Goal: Task Accomplishment & Management: Manage account settings

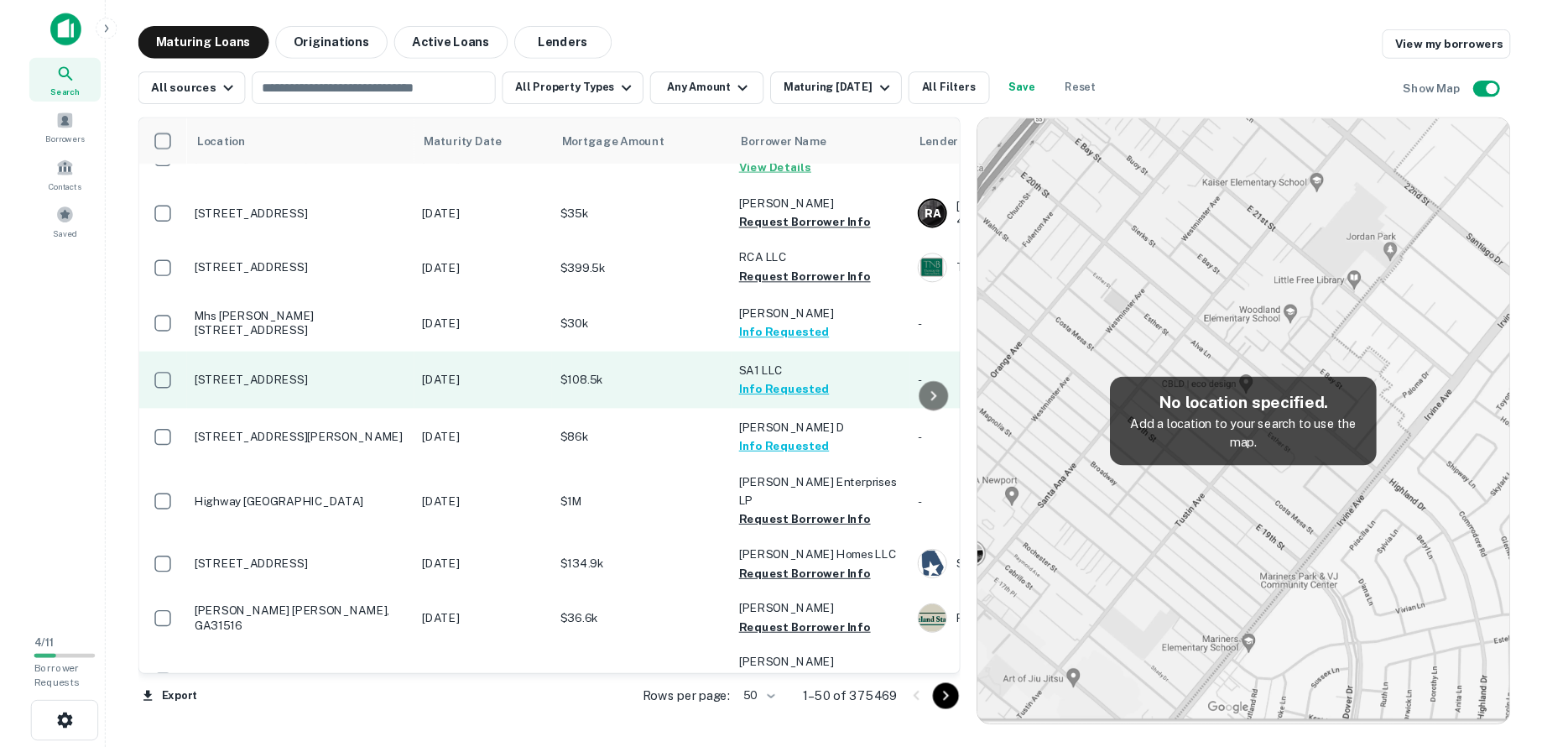
scroll to position [35, 0]
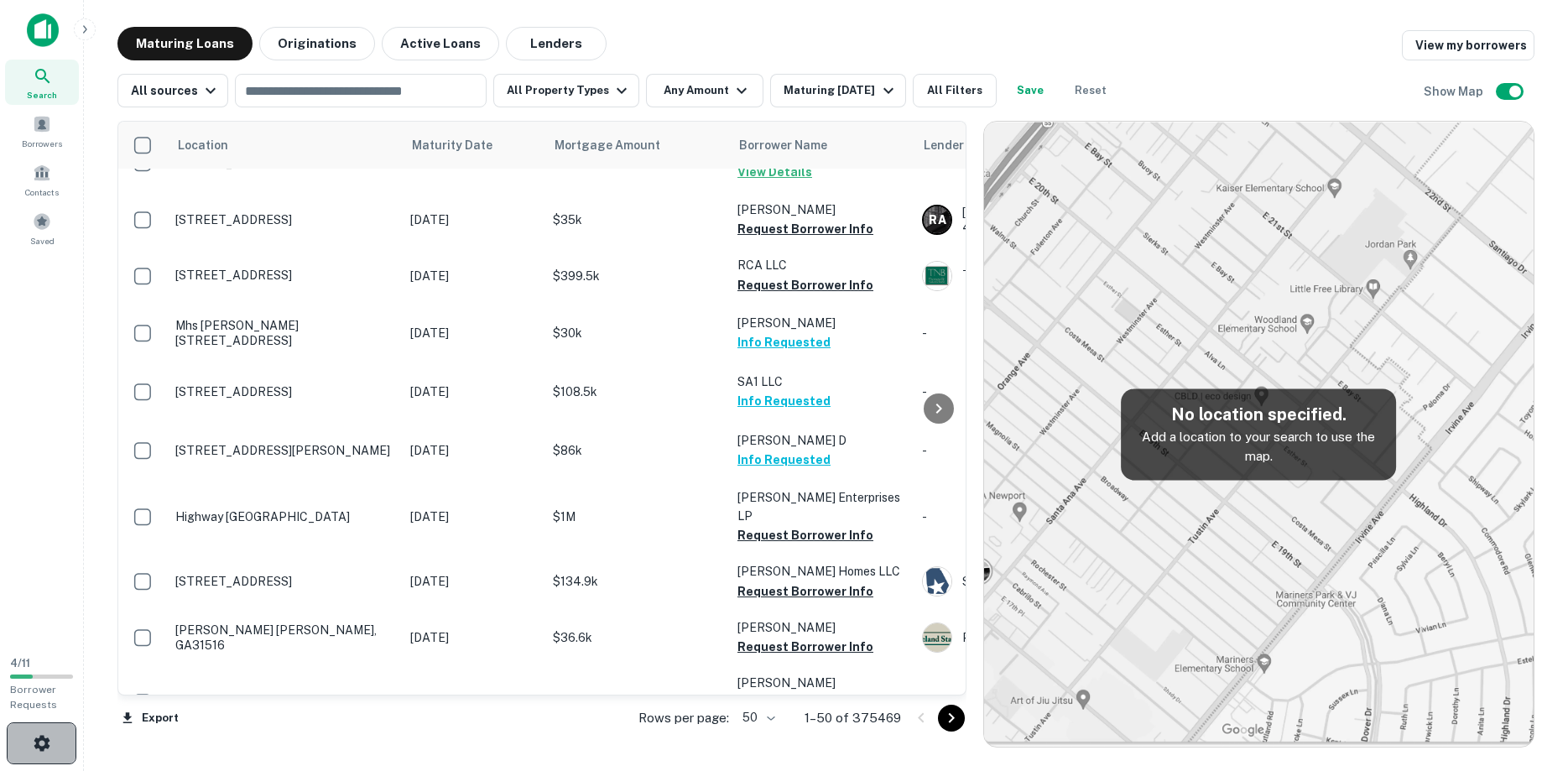
click at [60, 737] on button "button" at bounding box center [41, 743] width 70 height 42
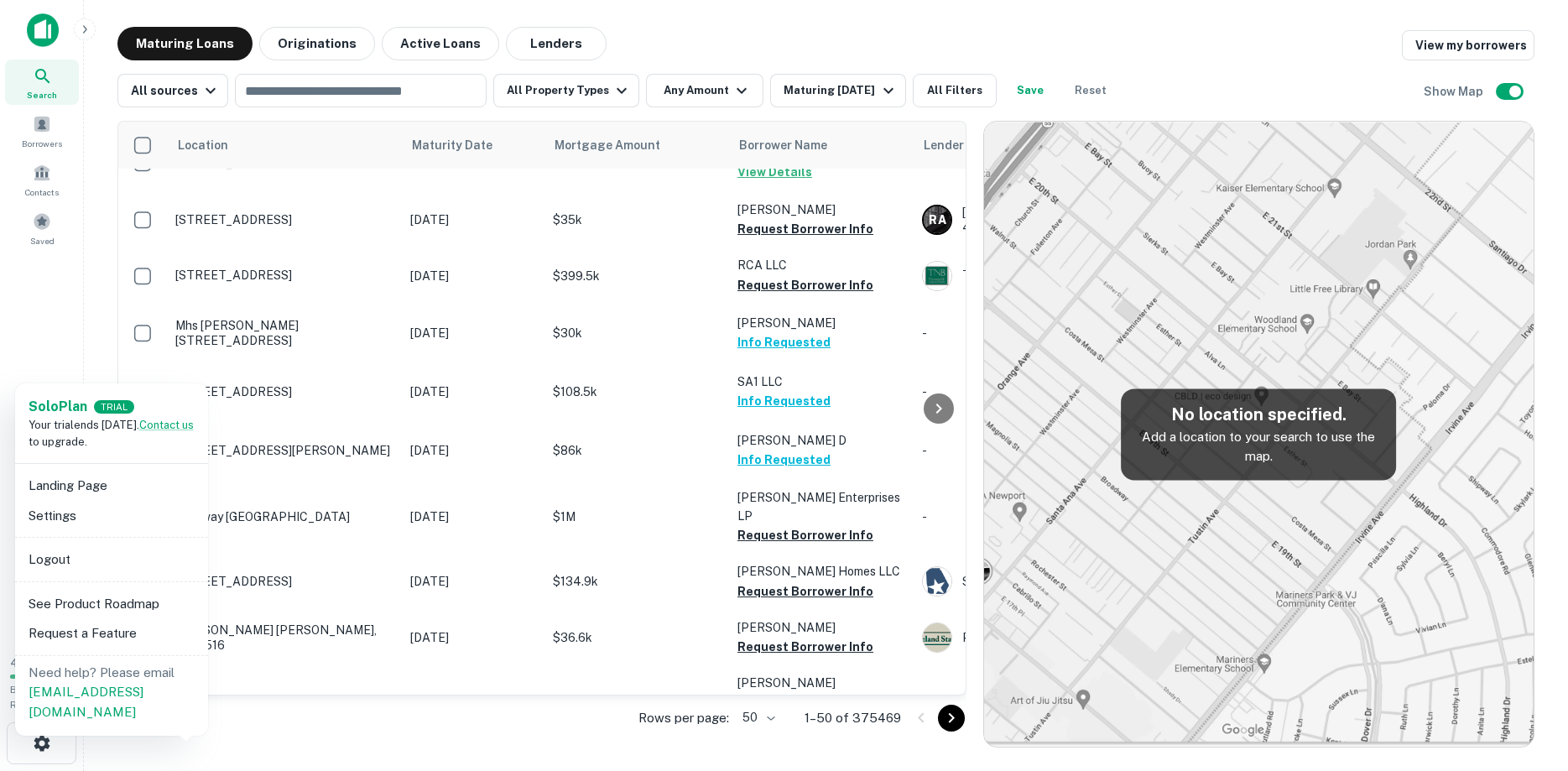
click at [129, 508] on li "Settings" at bounding box center [112, 515] width 180 height 30
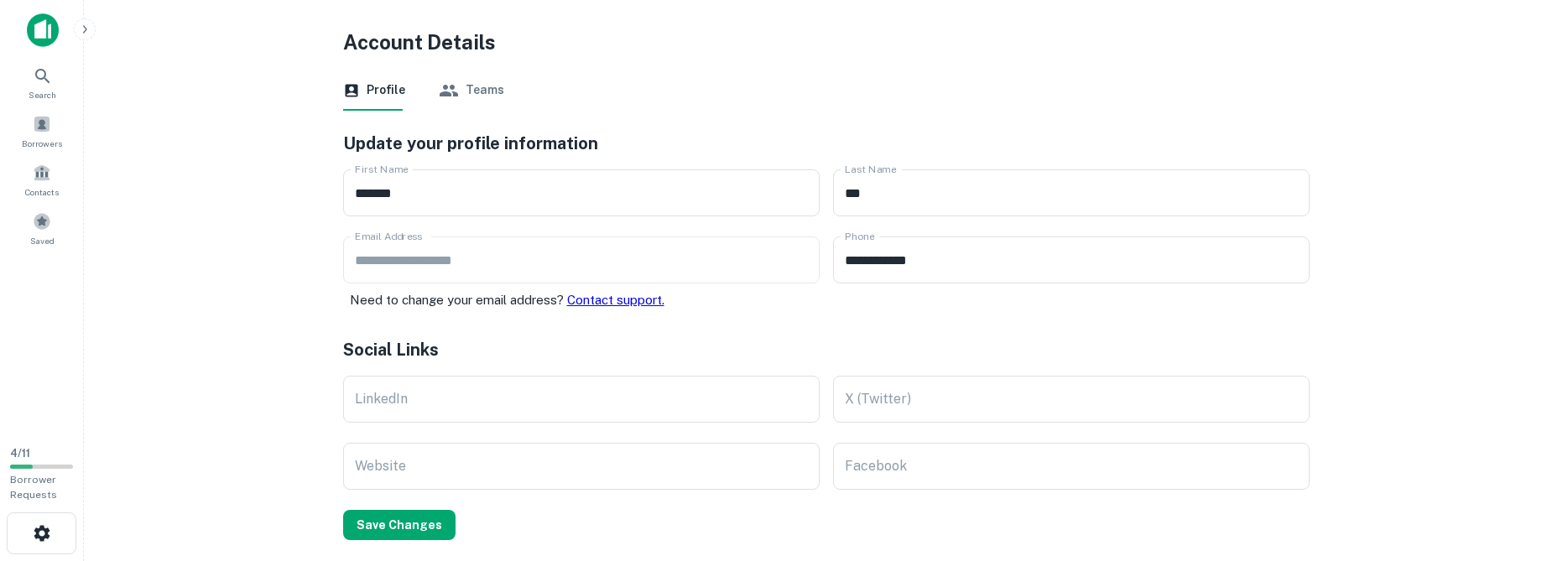
click at [419, 542] on div "**********" at bounding box center [816, 526] width 986 height 831
click at [431, 532] on button "Save Changes" at bounding box center [399, 525] width 113 height 30
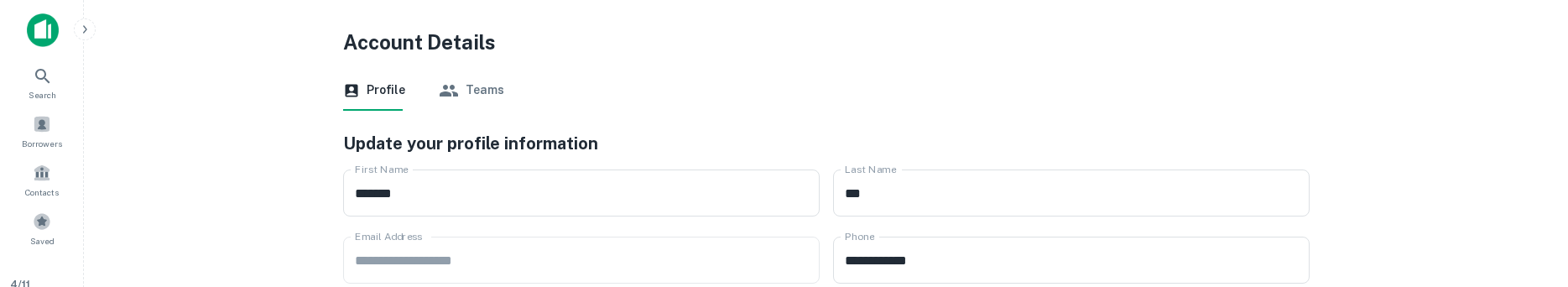
click at [48, 39] on img at bounding box center [42, 30] width 32 height 34
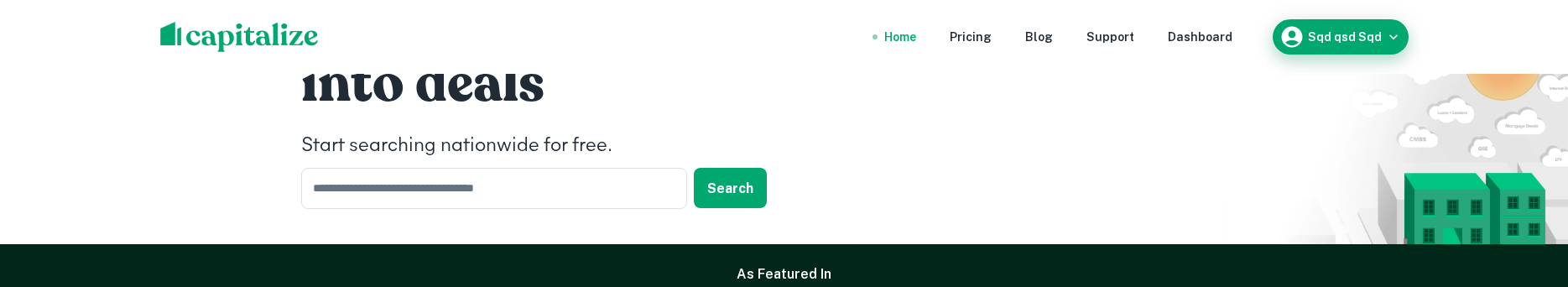
click at [1369, 37] on h6 "Sqd qsd Sqd" at bounding box center [1344, 37] width 74 height 12
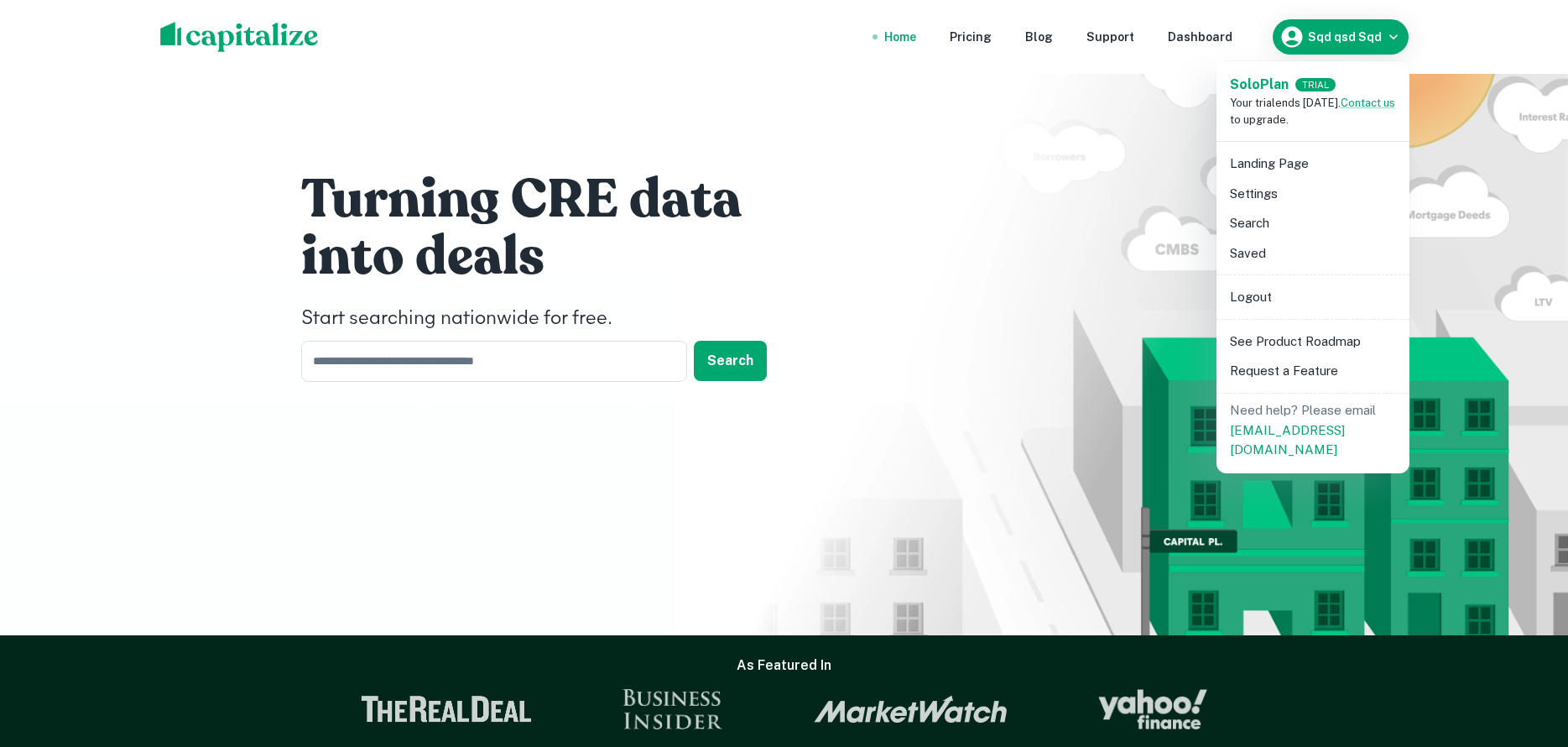
drag, startPoint x: 1068, startPoint y: 294, endPoint x: 1155, endPoint y: 270, distance: 90.2
click at [1068, 291] on div at bounding box center [784, 373] width 1568 height 747
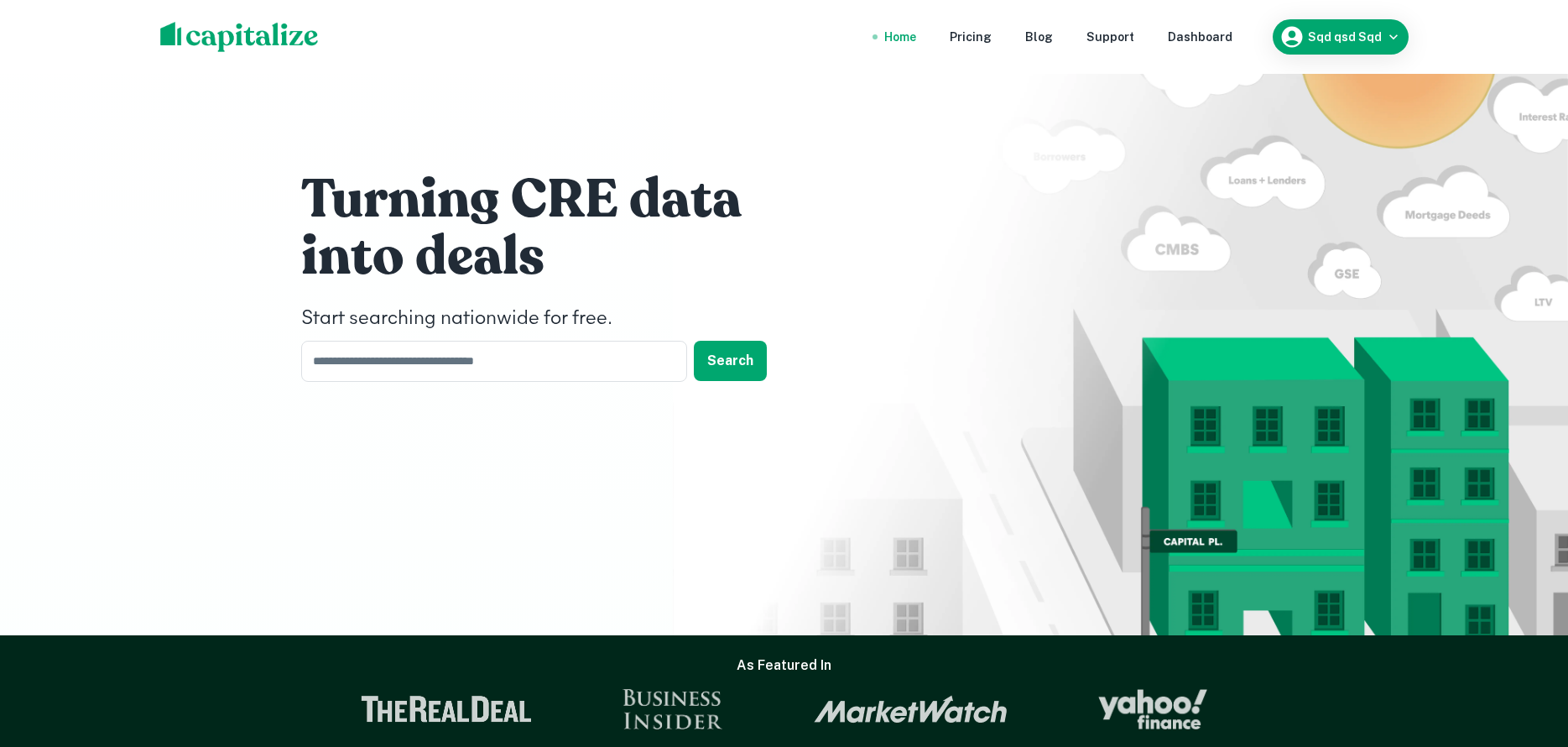
click at [1282, 51] on div "Sqd qsd Sqd" at bounding box center [1341, 37] width 136 height 35
click at [1304, 48] on icon "button" at bounding box center [1291, 37] width 25 height 25
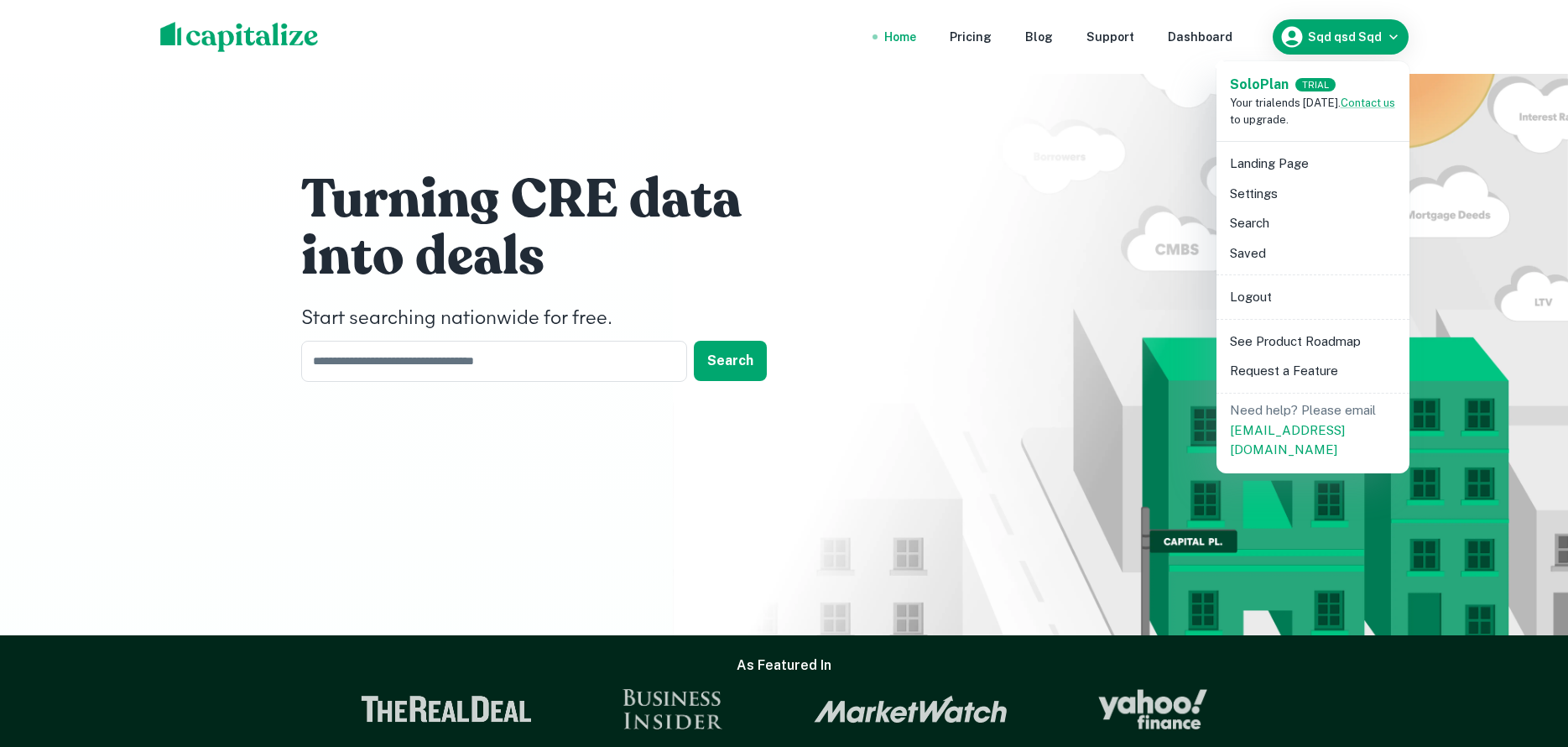
click at [242, 22] on div at bounding box center [784, 373] width 1568 height 747
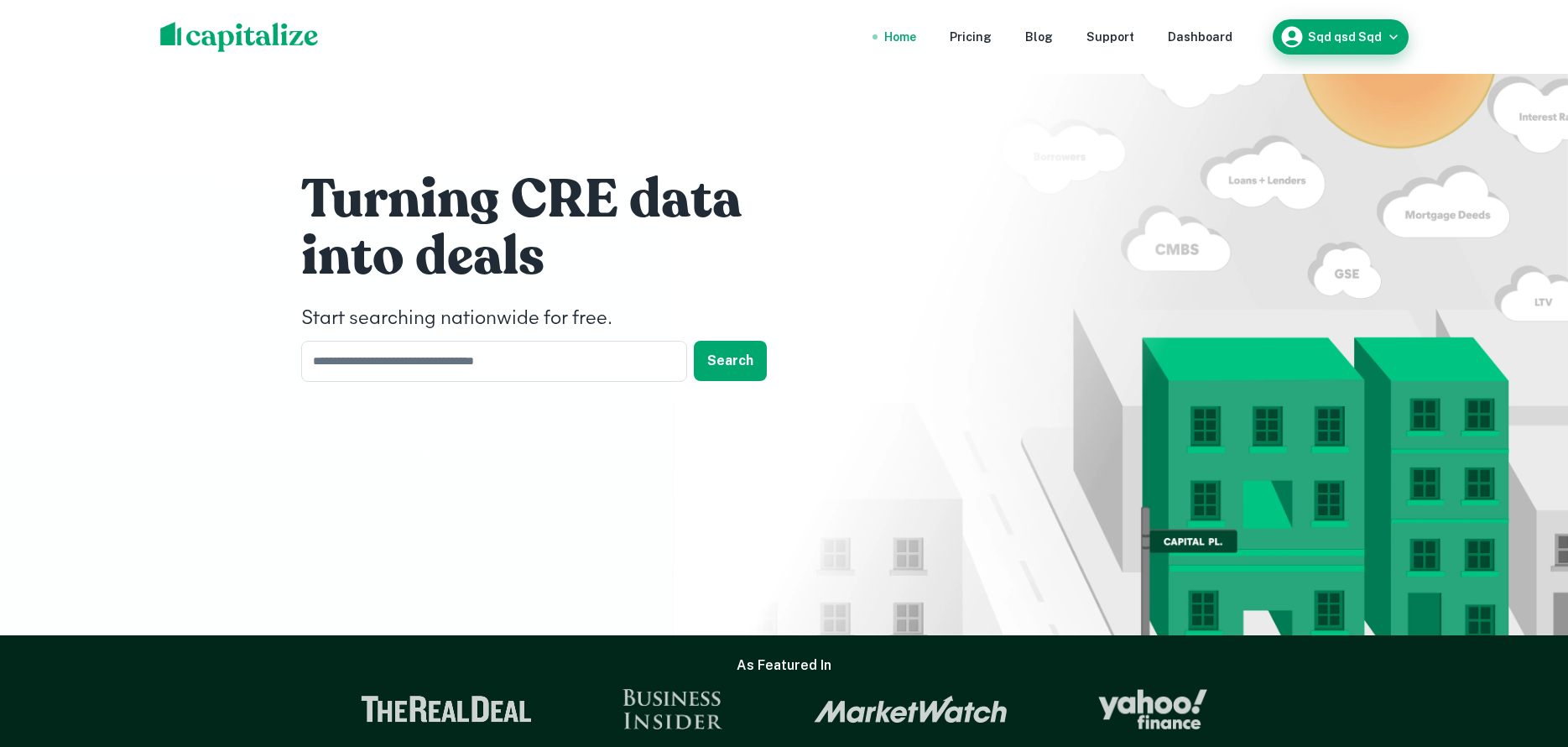
click at [1333, 35] on h6 "Sqd qsd Sqd" at bounding box center [1344, 37] width 74 height 12
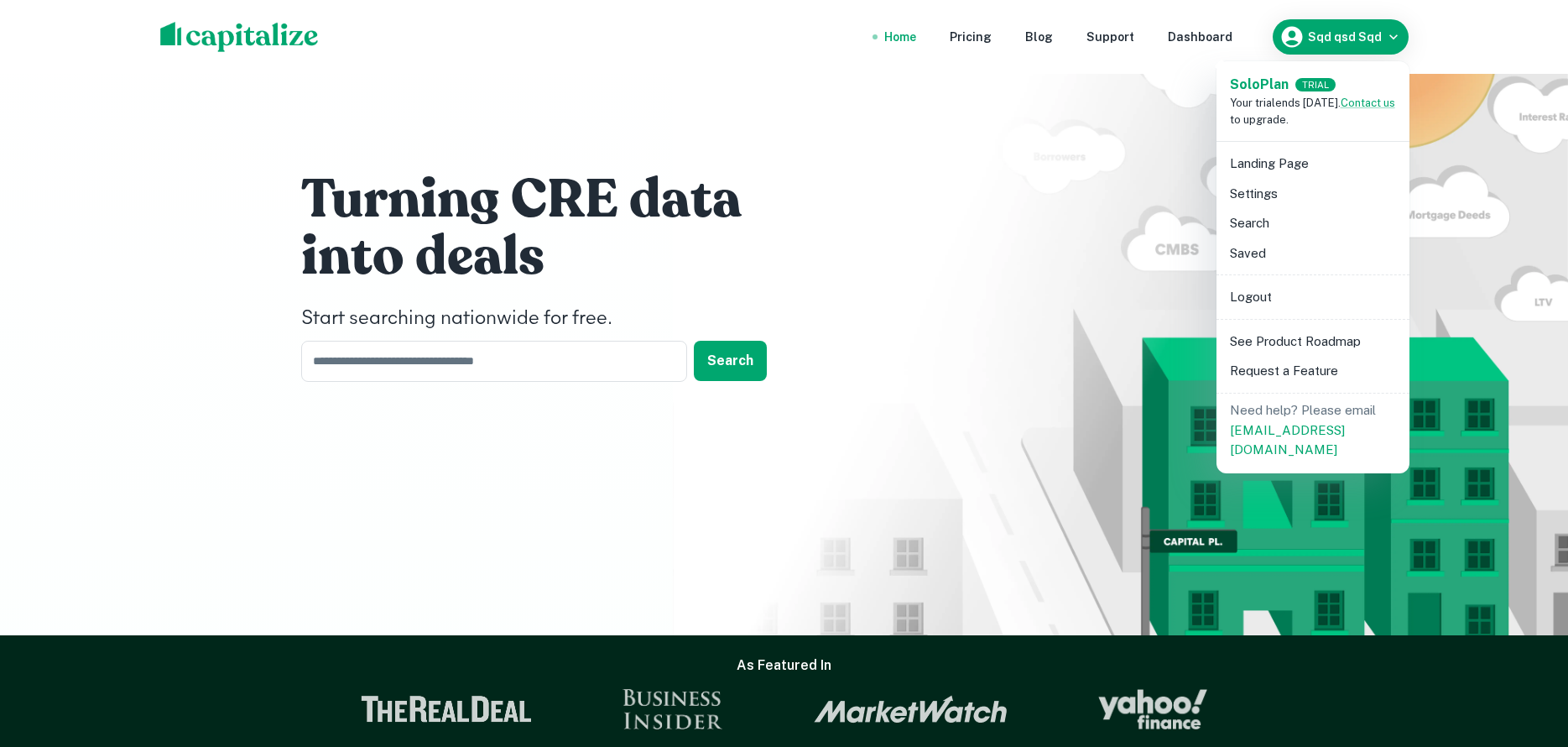
click at [1210, 27] on div at bounding box center [784, 373] width 1568 height 747
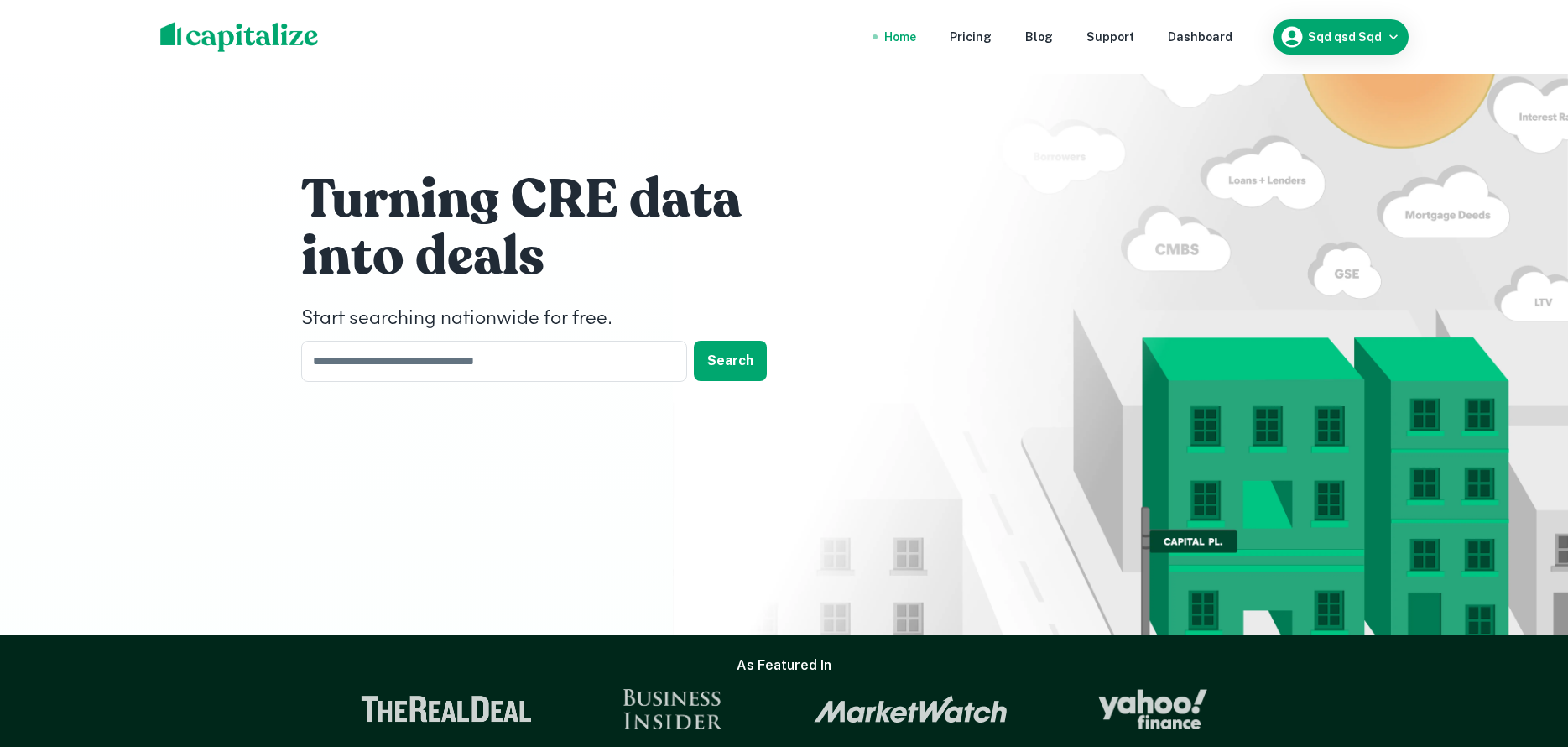
click at [1209, 37] on div "Solo Plan TRIAL Your trial ends in 7 days. Contact us to upgrade. Landing Page …" at bounding box center [784, 373] width 1568 height 747
click at [1209, 35] on div "Dashboard" at bounding box center [1200, 37] width 64 height 18
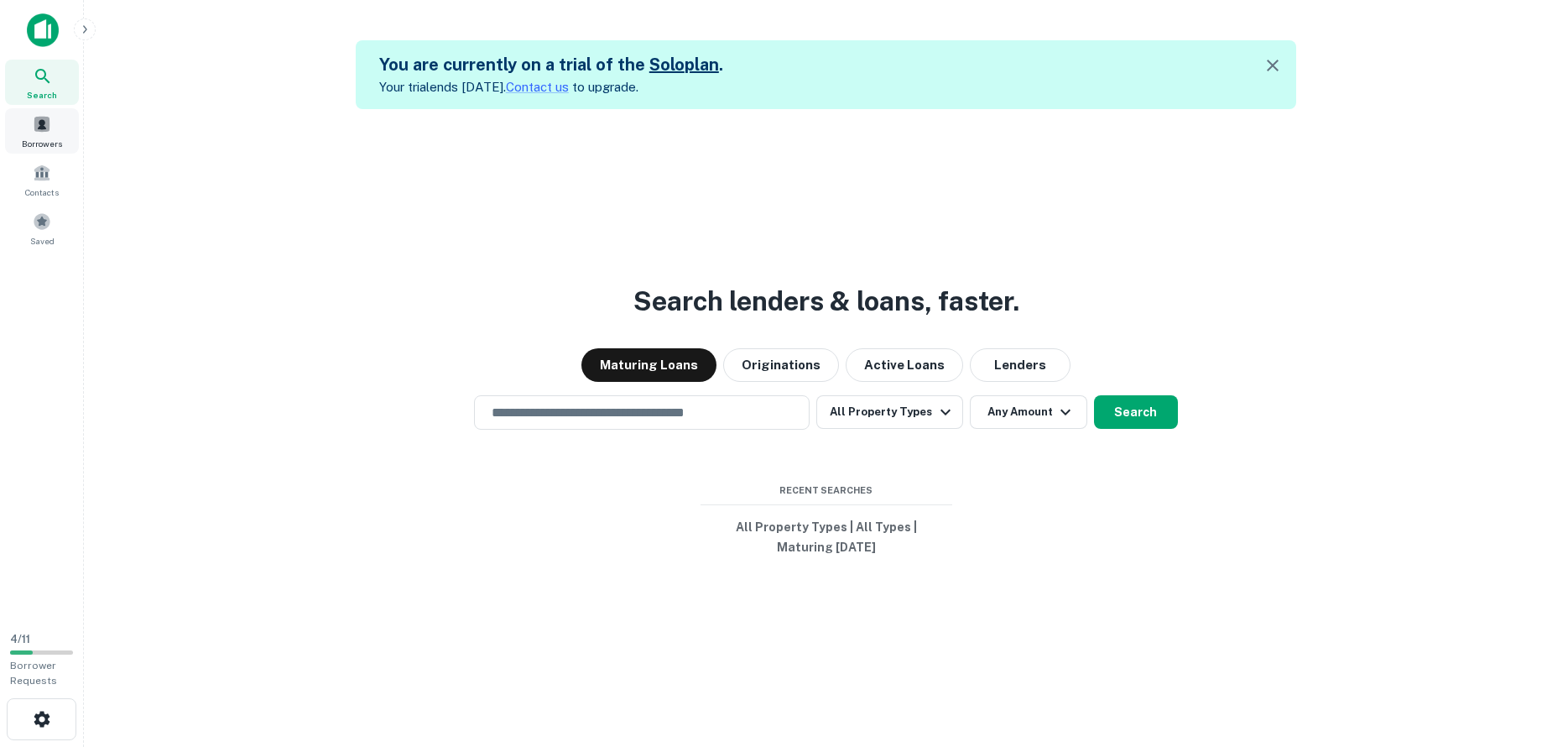
click at [50, 129] on span at bounding box center [42, 124] width 18 height 18
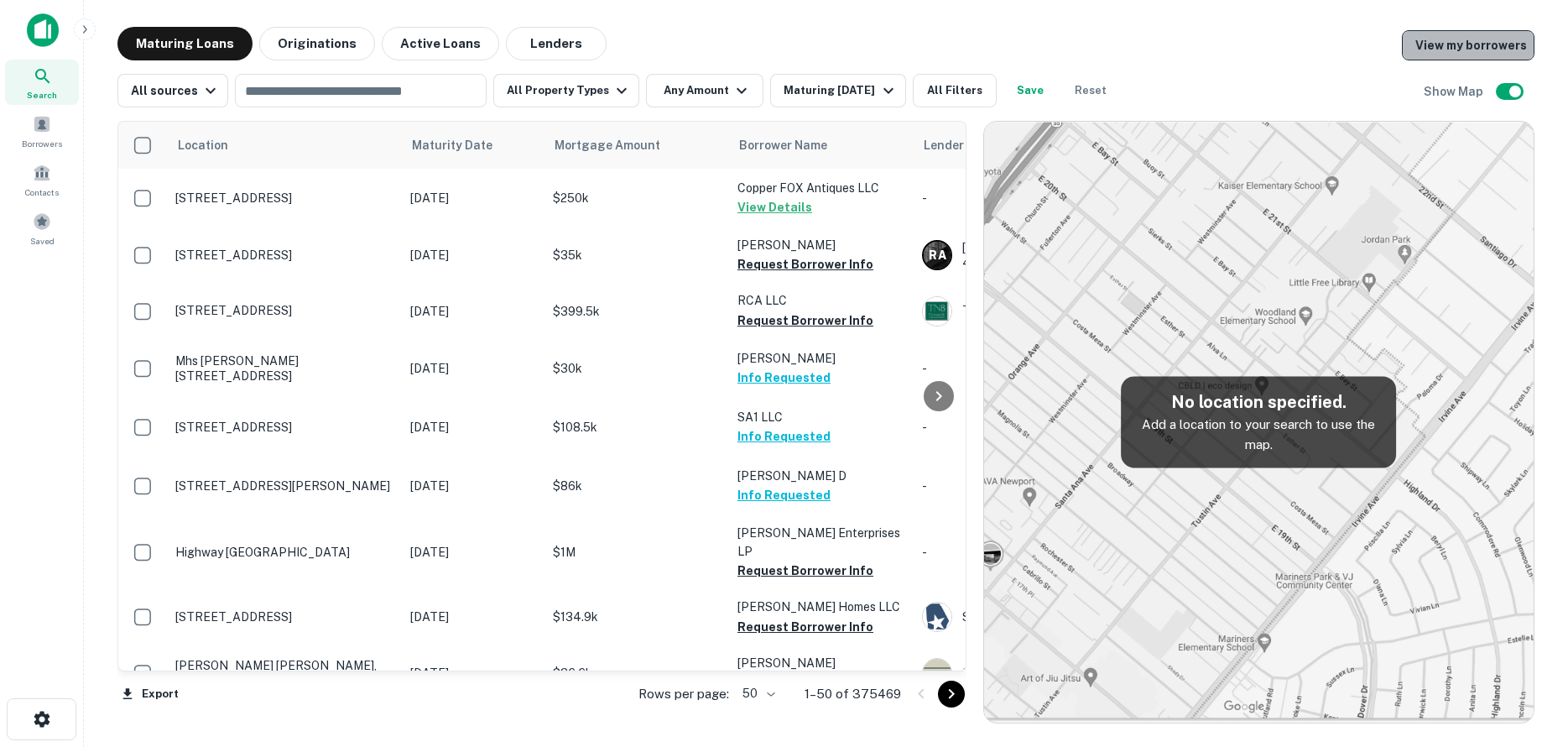
click at [1516, 45] on link "View my borrowers" at bounding box center [1468, 45] width 133 height 30
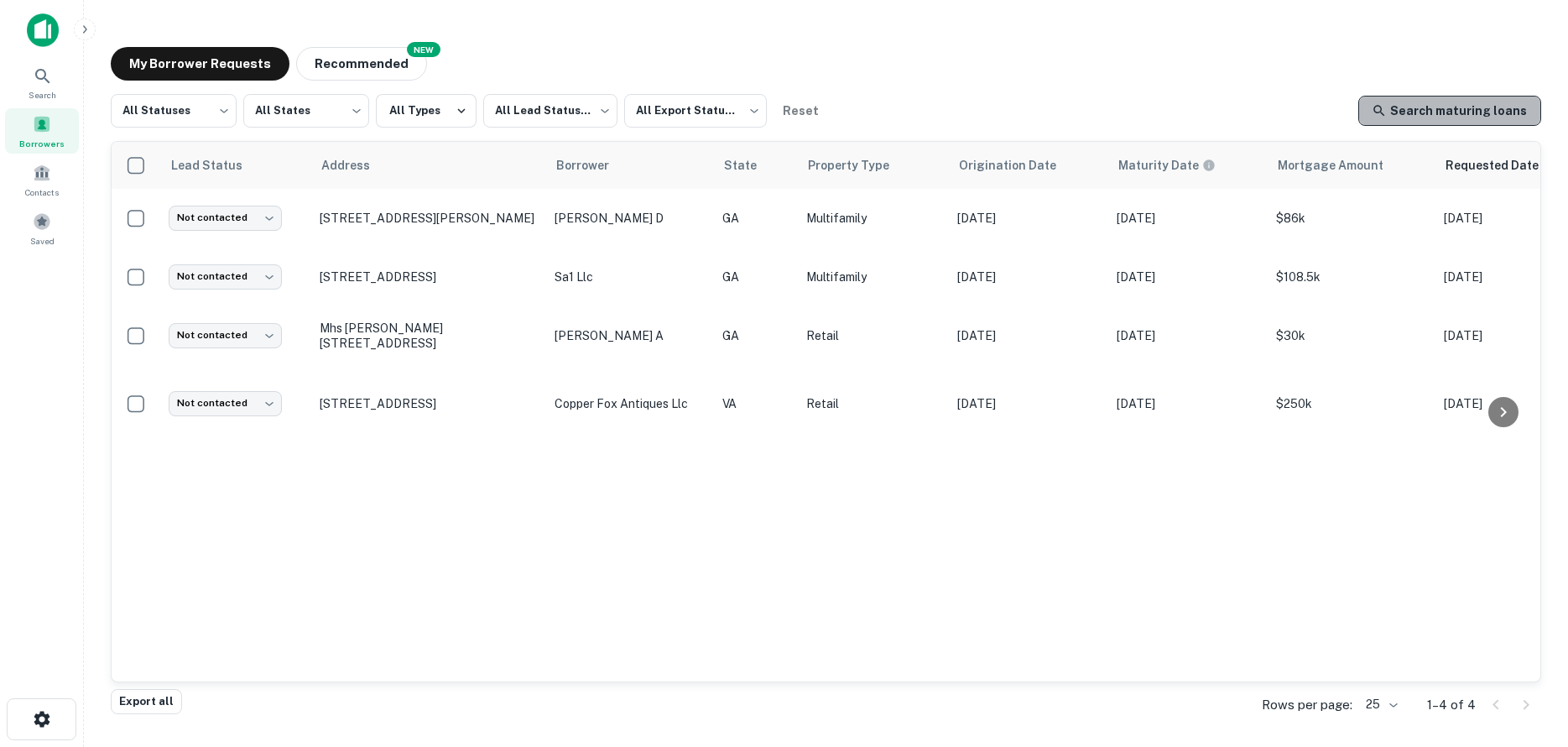
click at [1504, 114] on link "Search maturing loans" at bounding box center [1450, 110] width 183 height 30
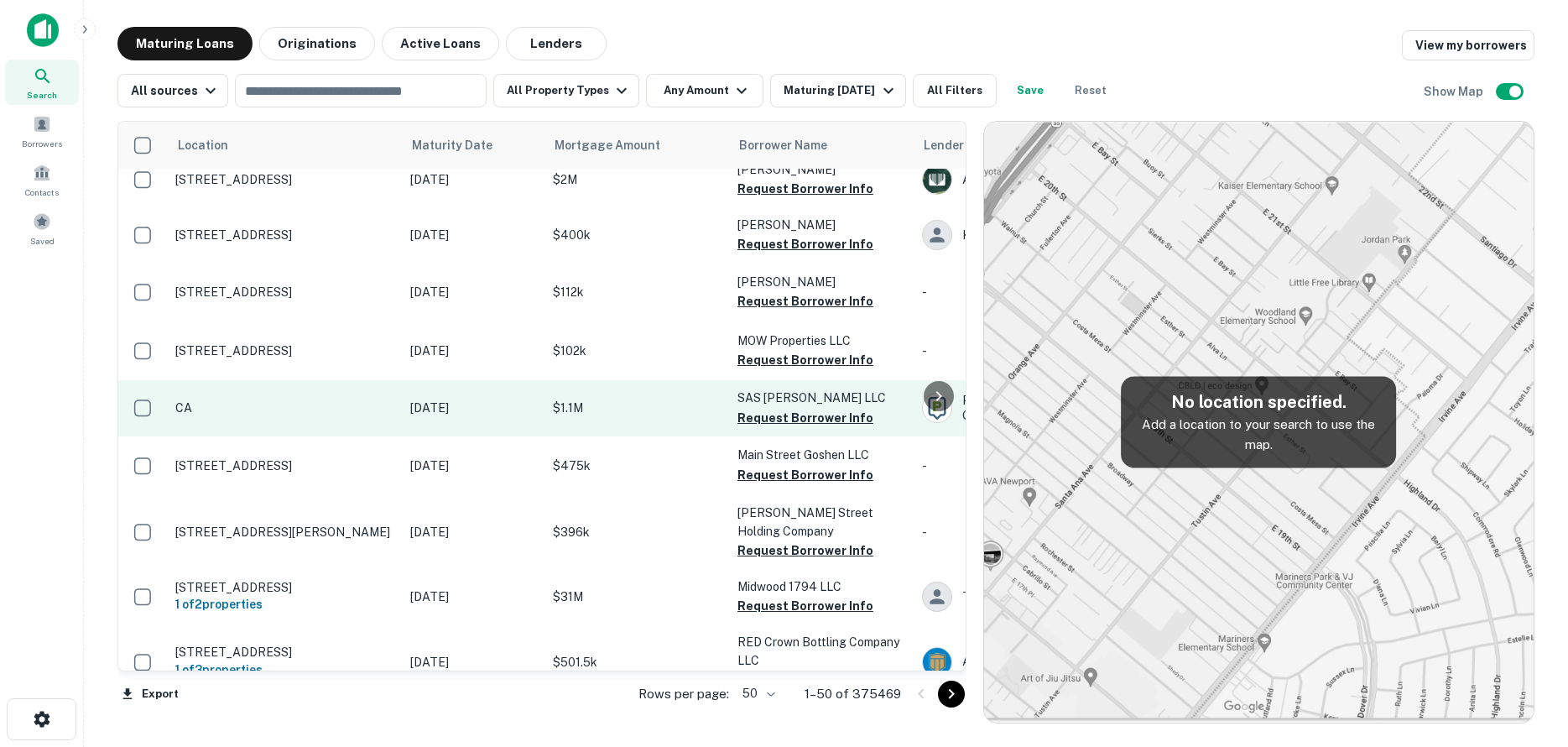
scroll to position [2295, 0]
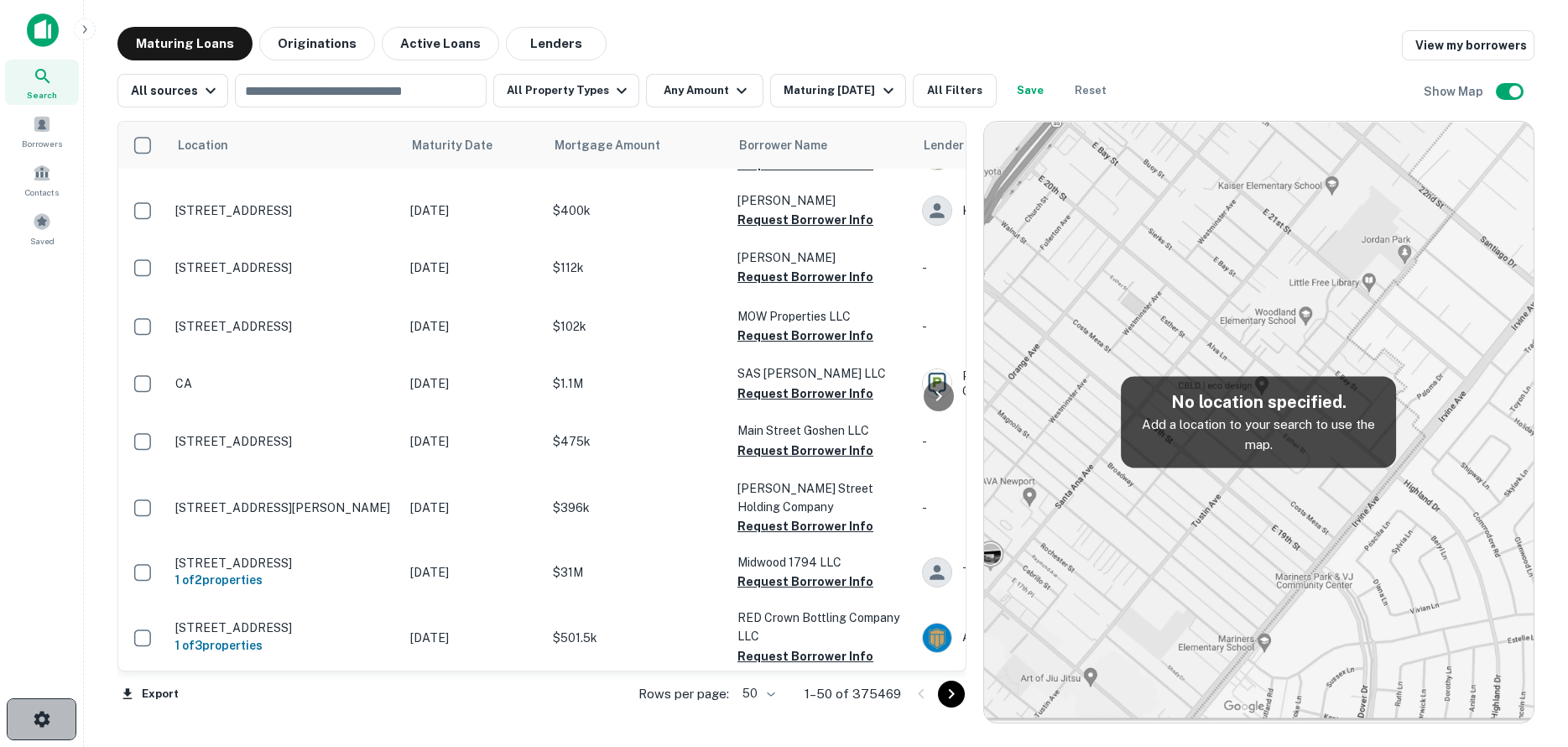
click at [74, 705] on button "button" at bounding box center [41, 720] width 70 height 42
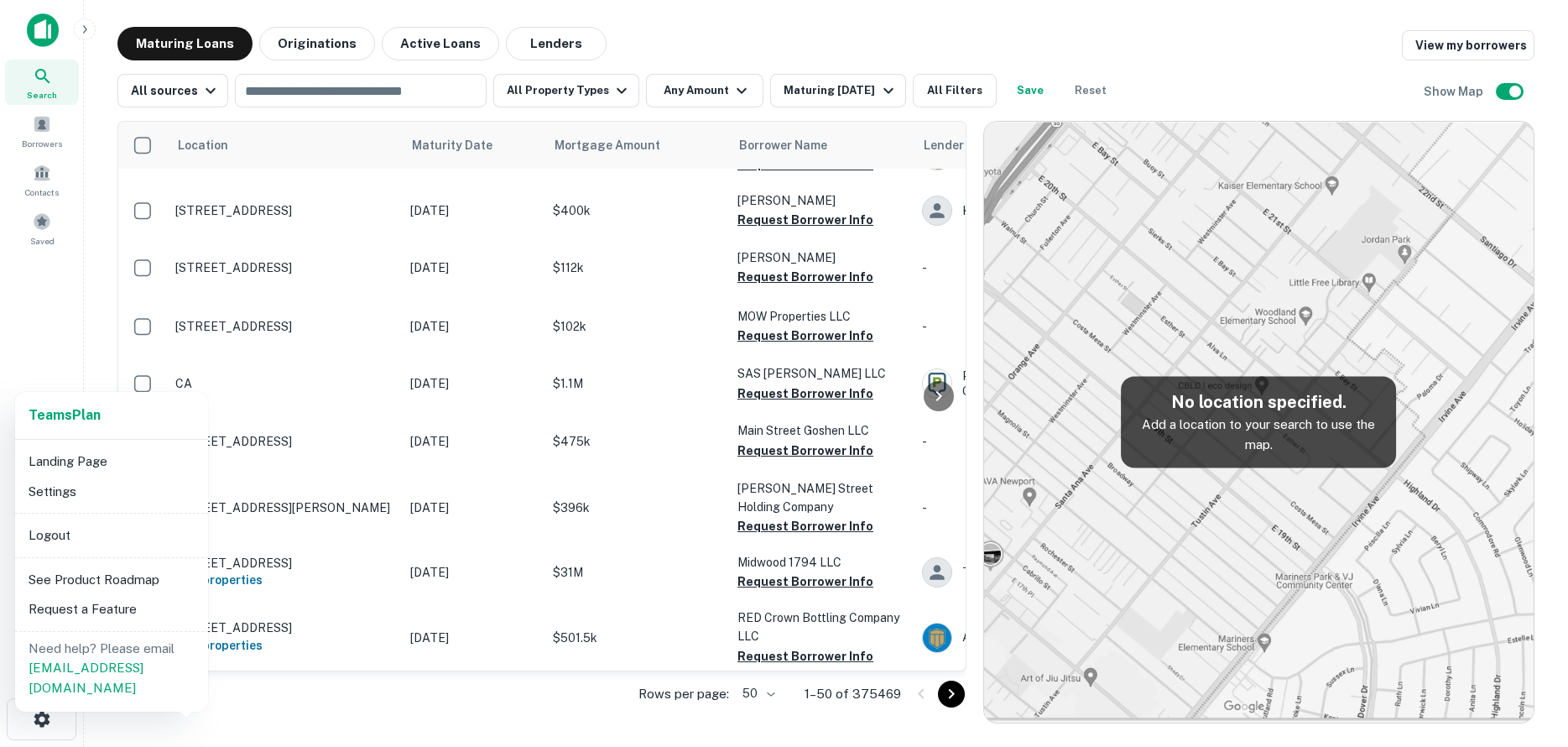
drag, startPoint x: 72, startPoint y: 706, endPoint x: 60, endPoint y: 656, distance: 51.4
click at [74, 706] on div at bounding box center [784, 373] width 1568 height 747
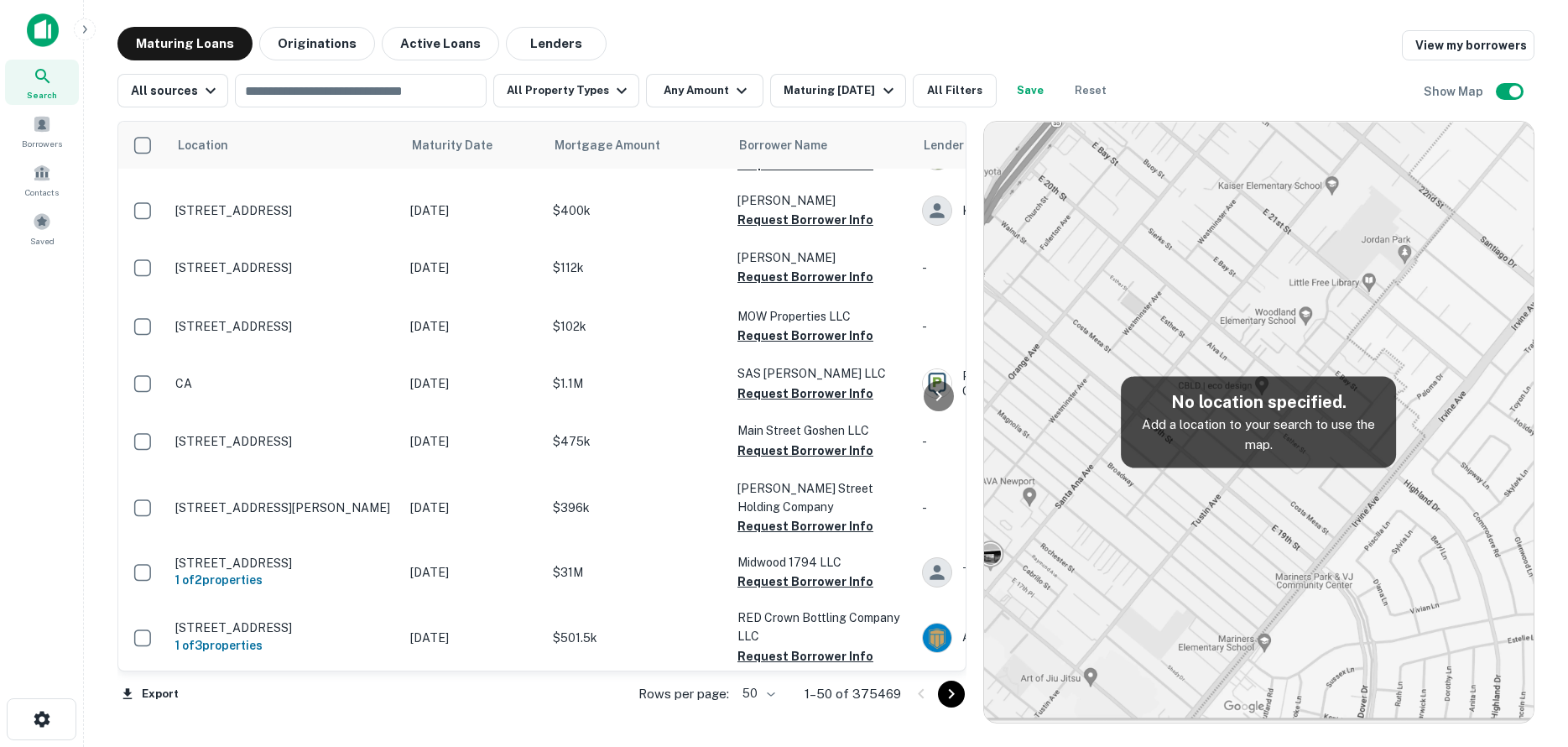
scroll to position [2295, 13]
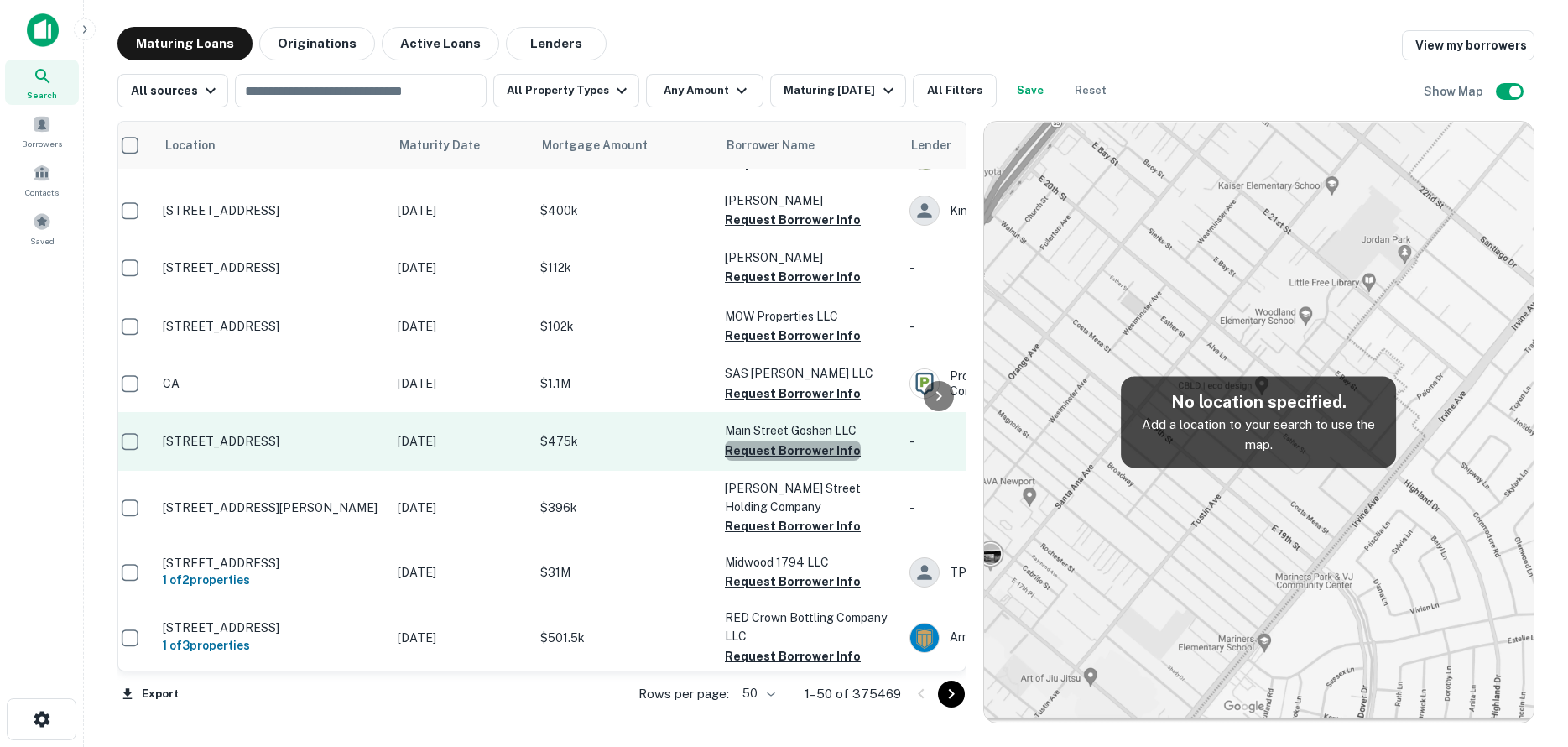
click at [834, 441] on button "Request Borrower Info" at bounding box center [793, 451] width 136 height 20
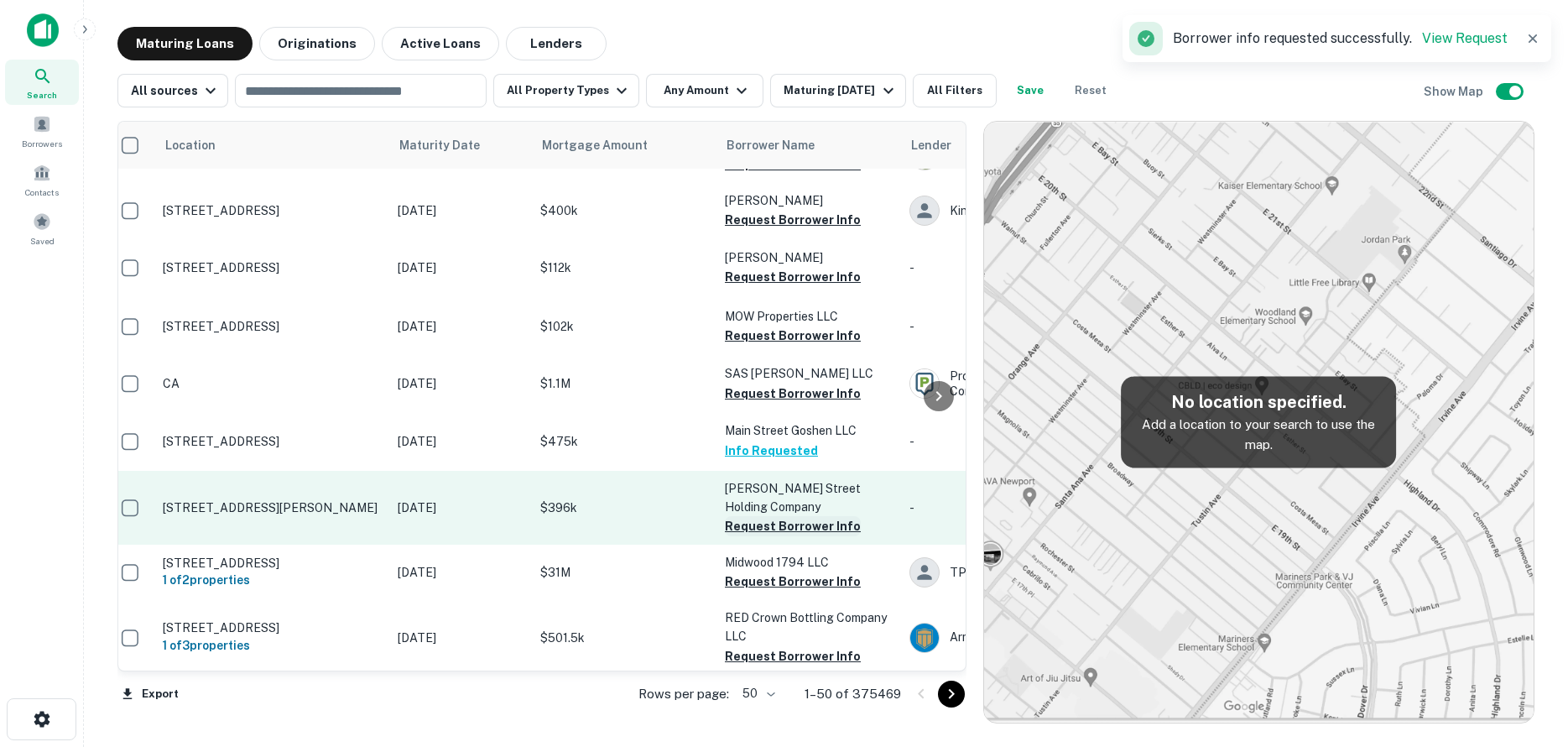
click at [825, 516] on button "Request Borrower Info" at bounding box center [793, 526] width 136 height 20
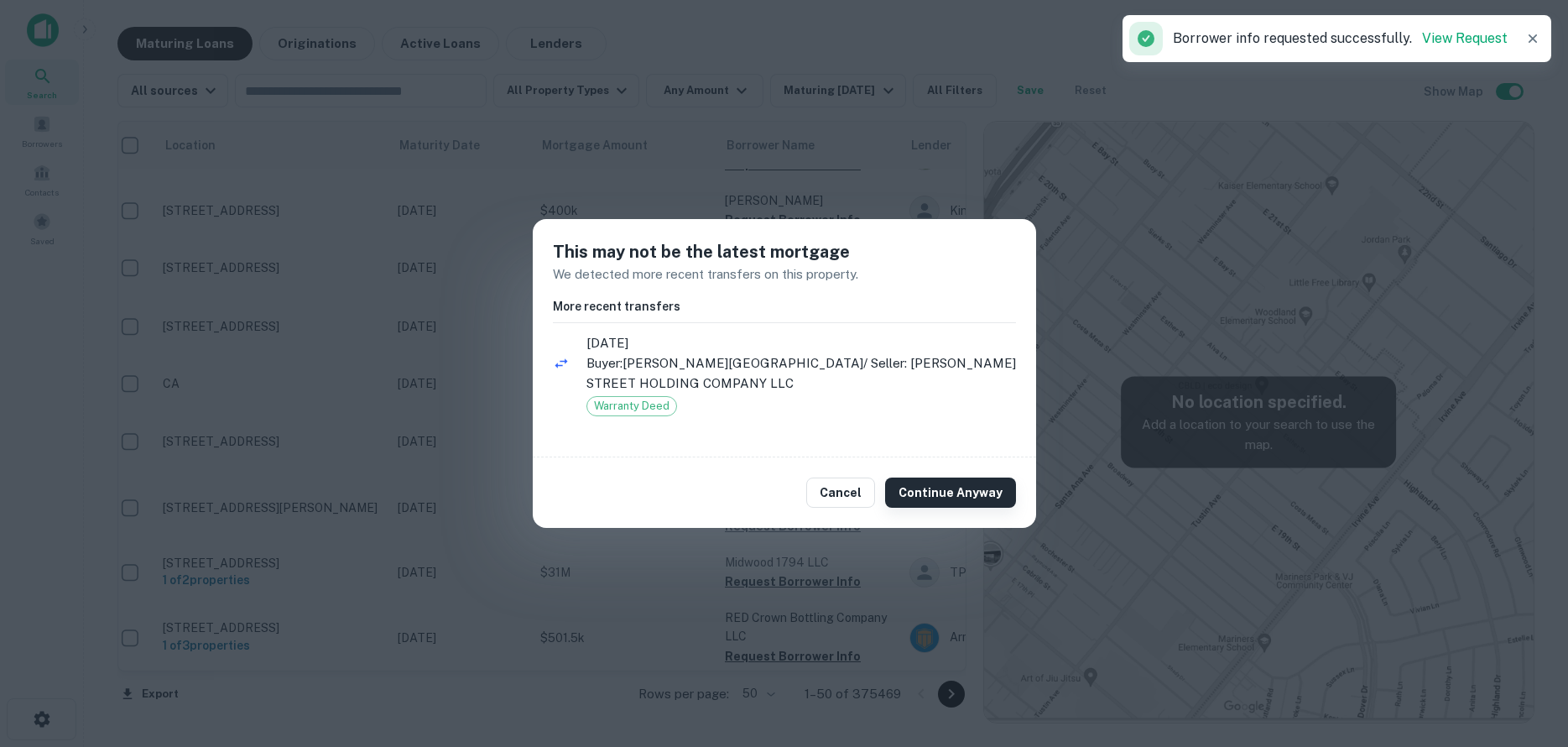
click at [977, 506] on button "Continue Anyway" at bounding box center [950, 492] width 131 height 30
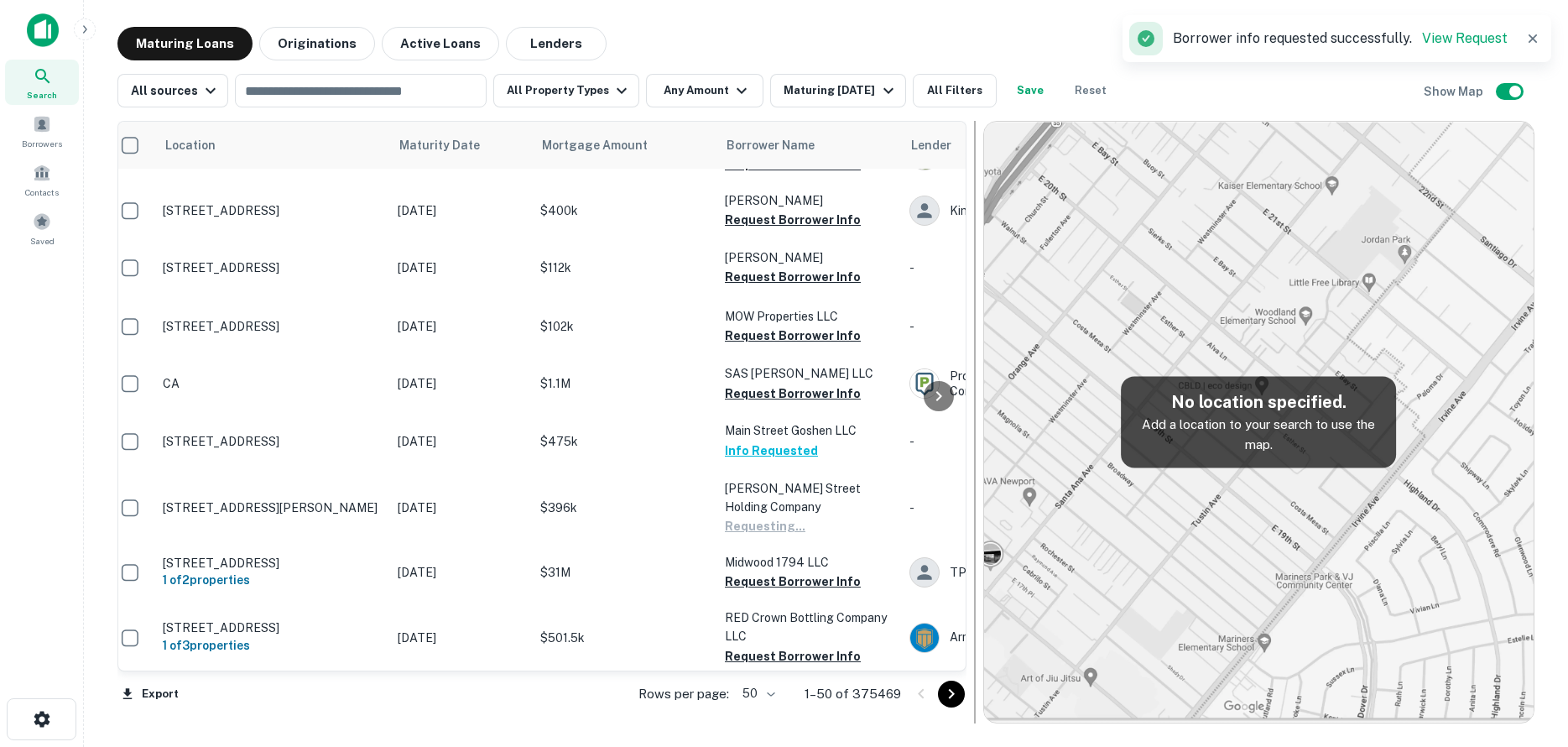
click at [979, 495] on div at bounding box center [975, 422] width 16 height 602
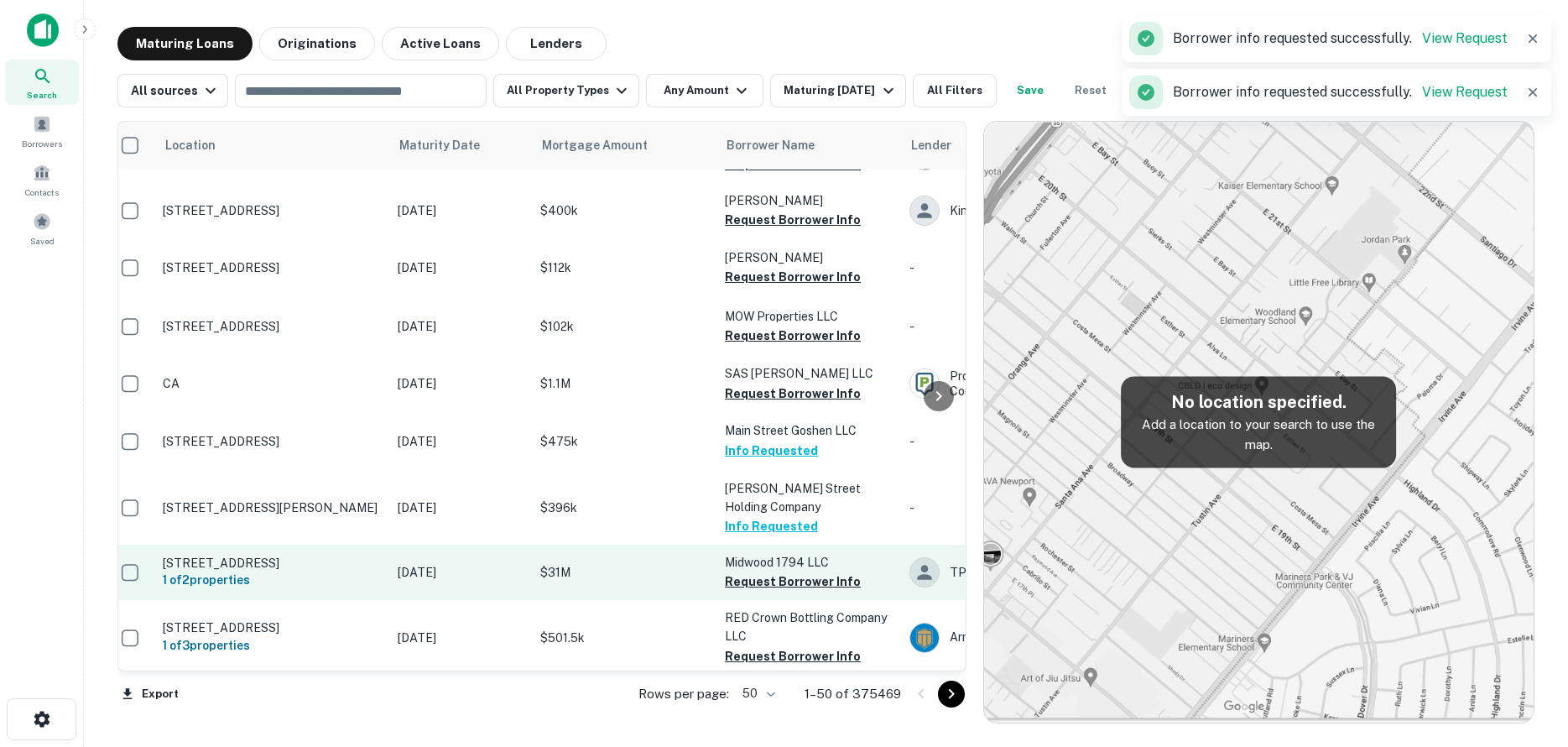
click at [828, 571] on button "Request Borrower Info" at bounding box center [793, 581] width 136 height 20
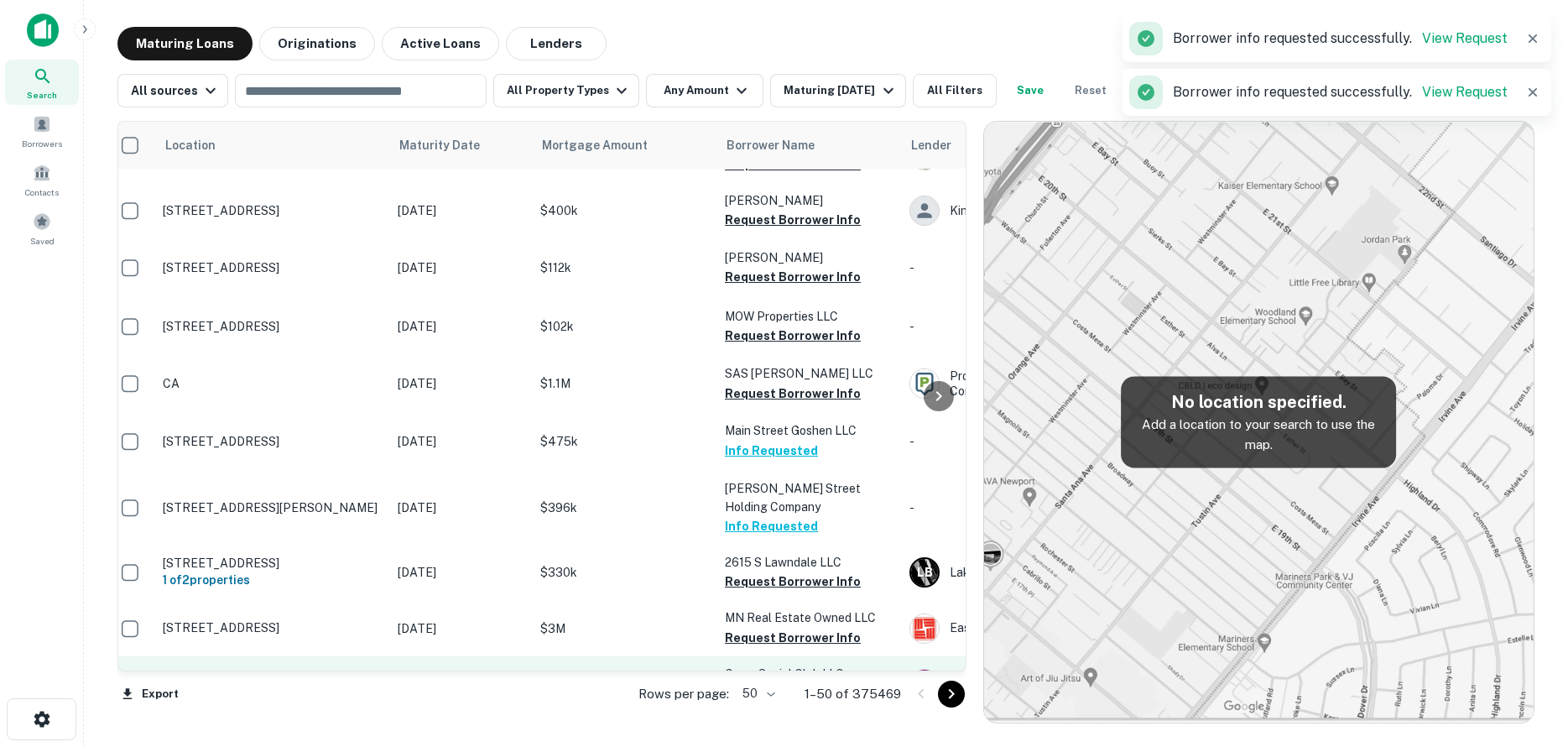
click at [832, 683] on button "Request Borrower Info" at bounding box center [793, 693] width 136 height 20
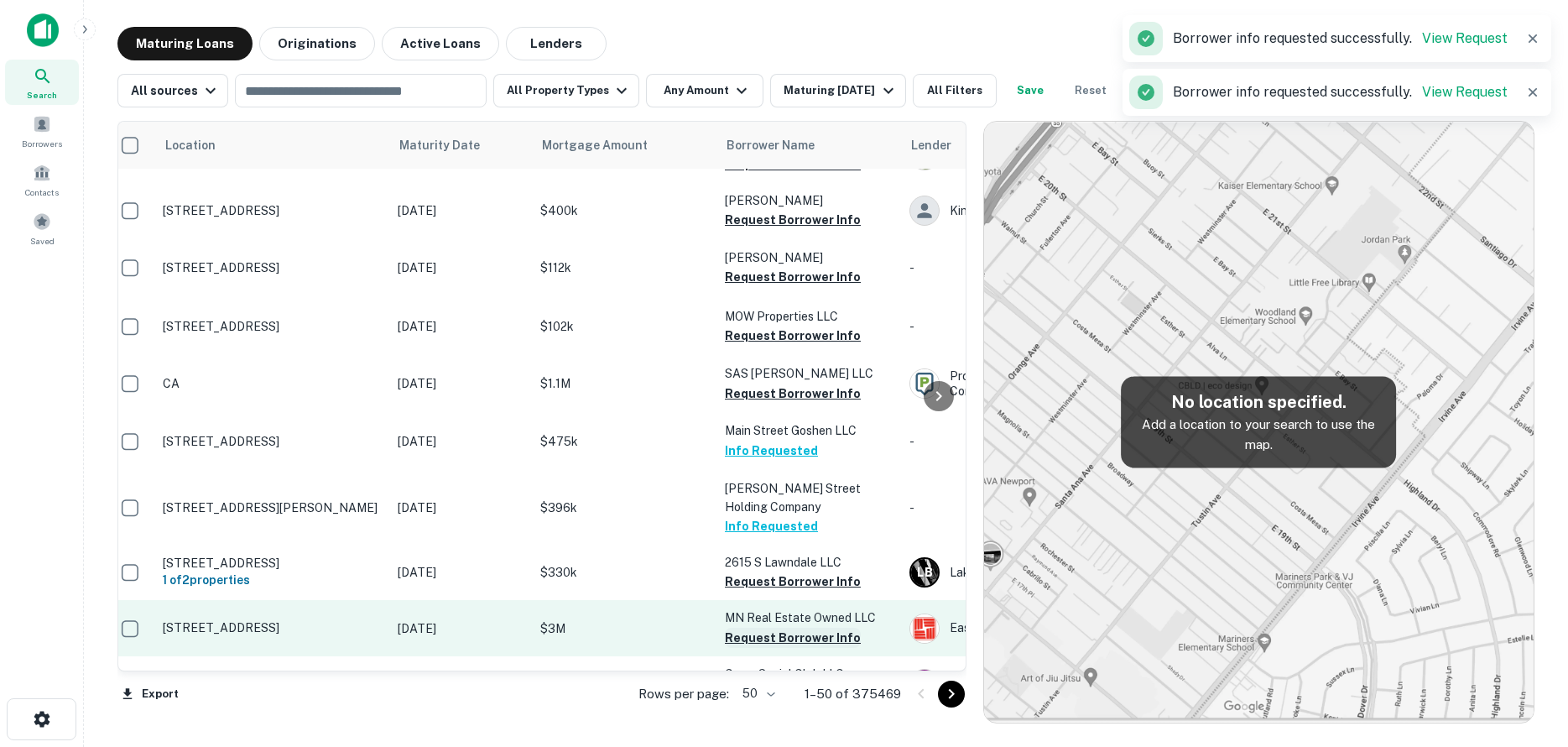
click at [822, 628] on button "Request Borrower Info" at bounding box center [793, 638] width 136 height 20
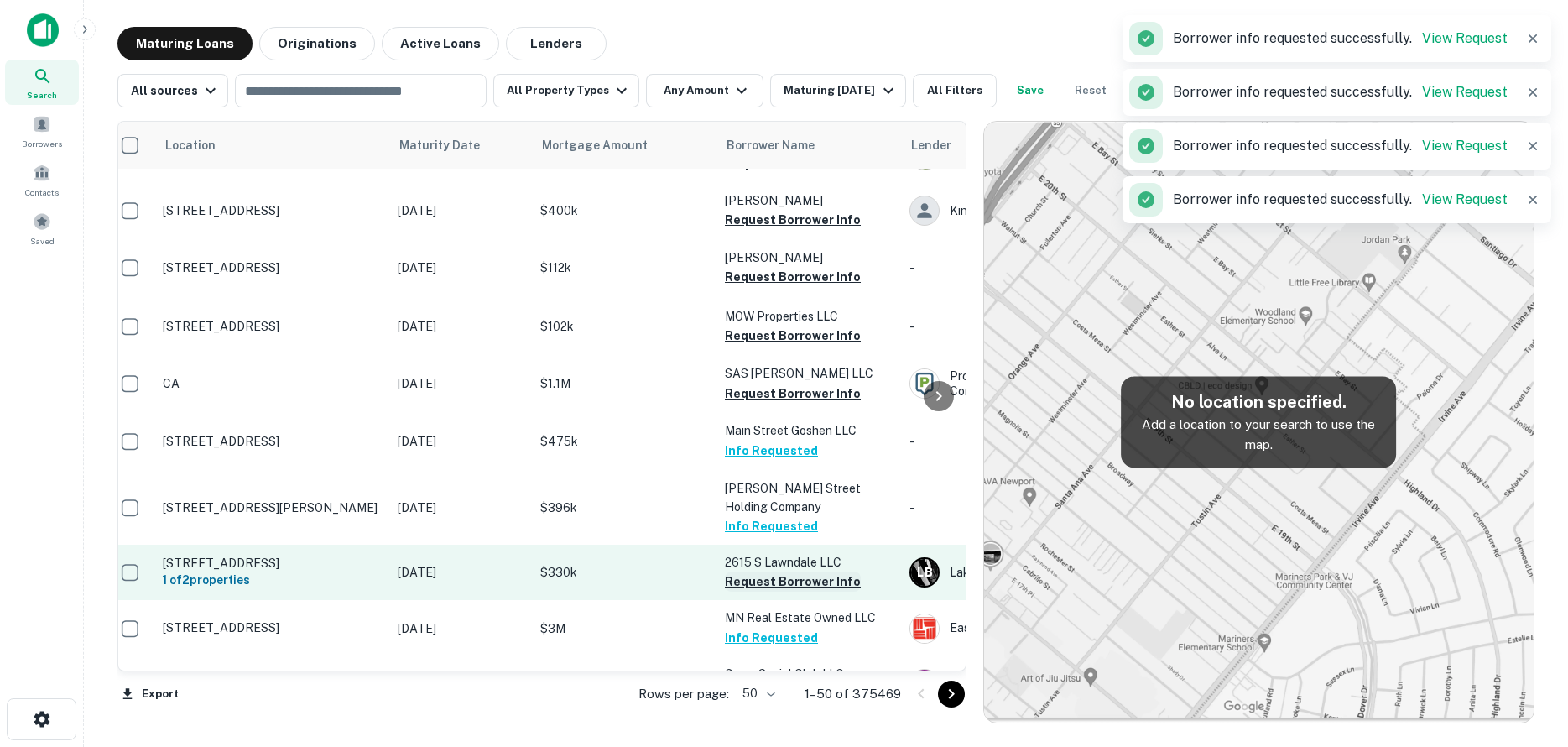
click at [833, 571] on button "Request Borrower Info" at bounding box center [793, 581] width 136 height 20
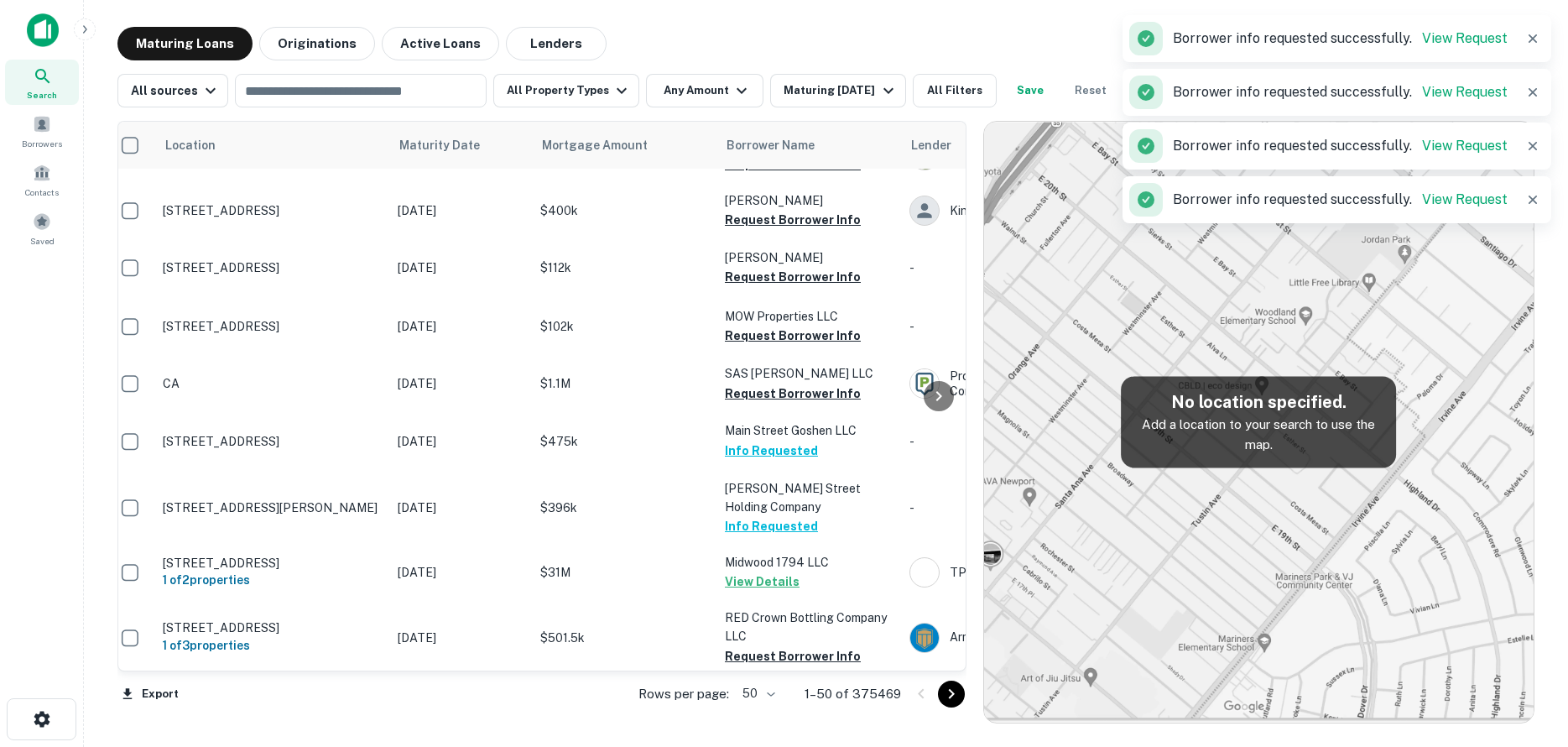
click at [819, 739] on p "3330 Klondike LLC" at bounding box center [808, 748] width 168 height 18
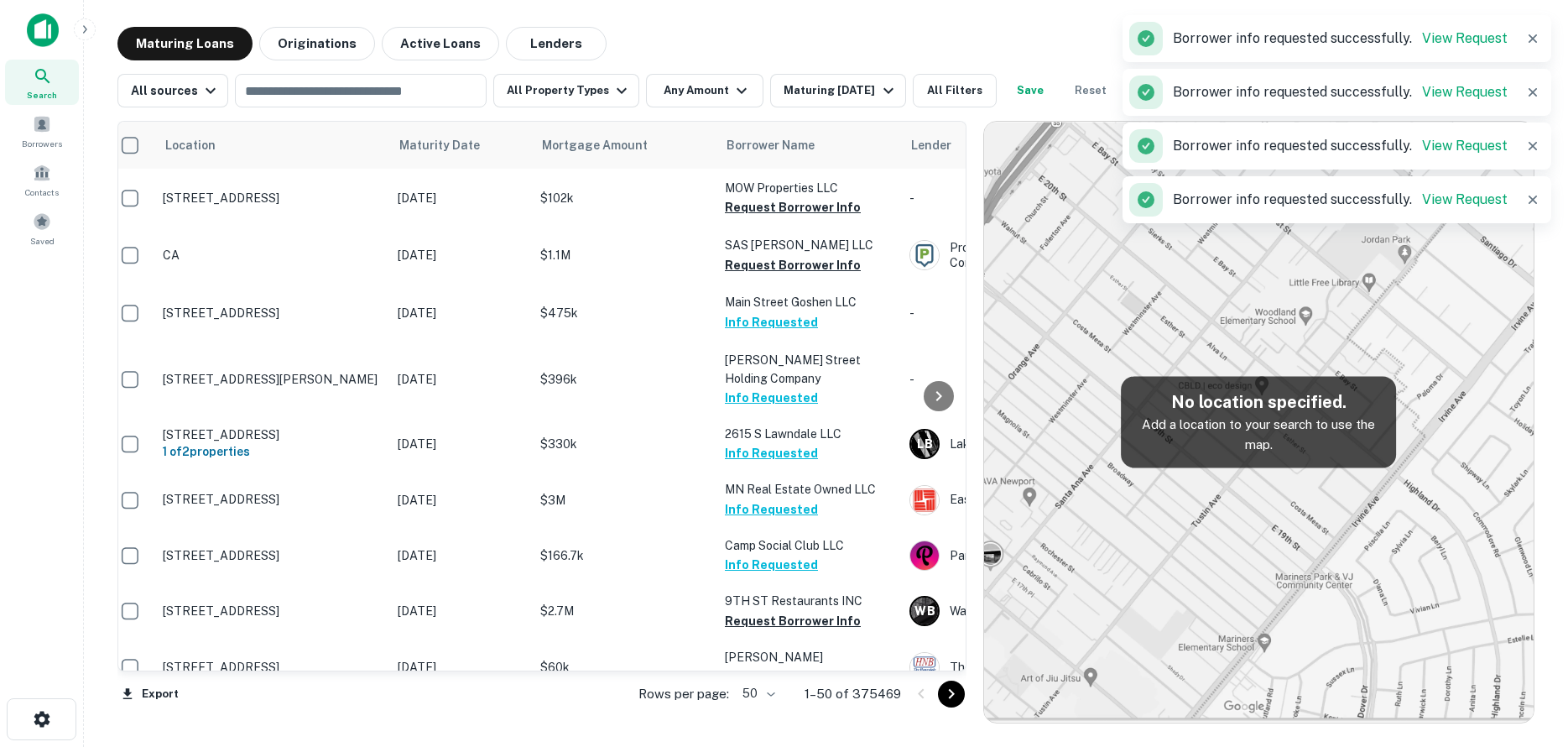
click at [808, 666] on button "Request Borrower Info" at bounding box center [793, 676] width 136 height 20
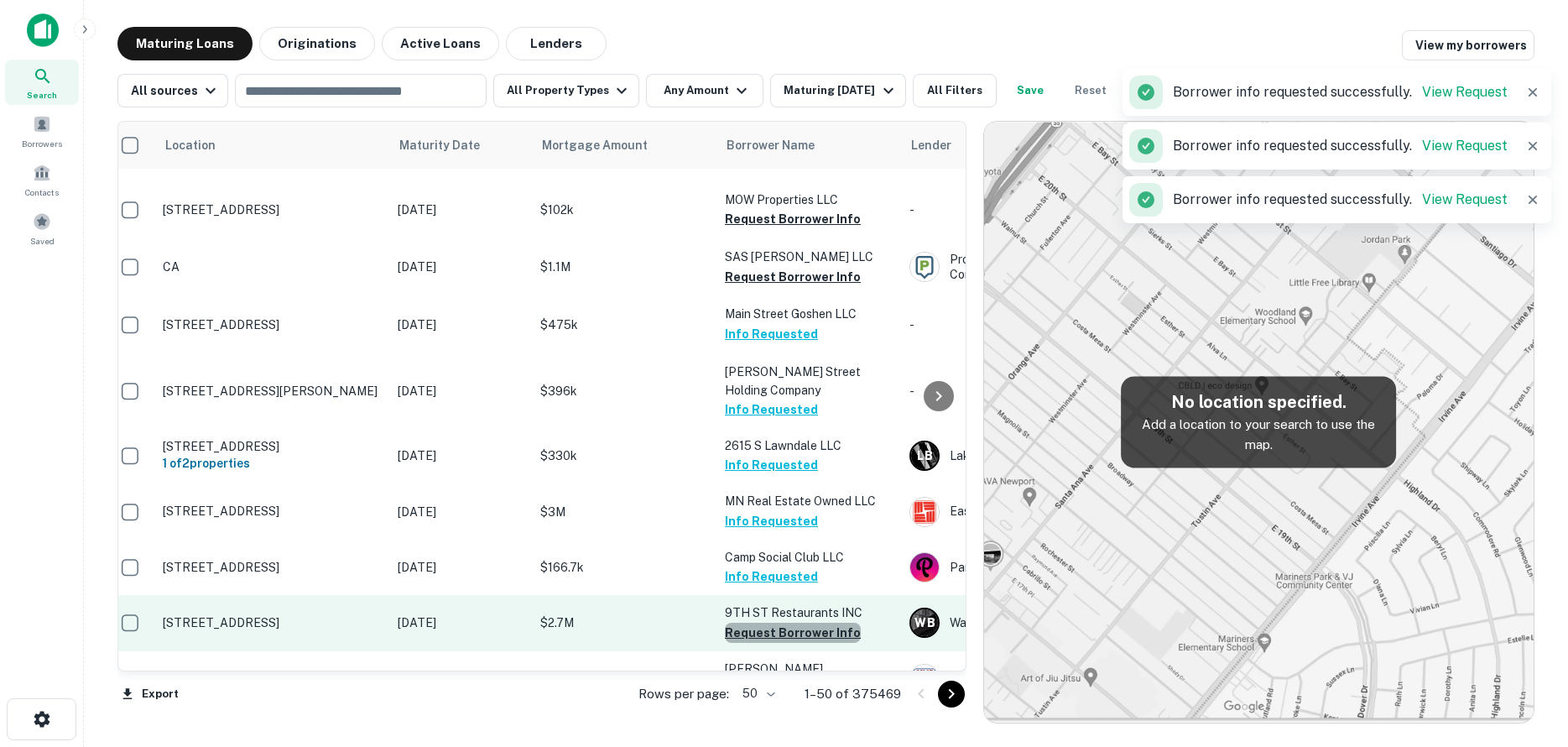
click at [819, 622] on button "Request Borrower Info" at bounding box center [793, 632] width 136 height 20
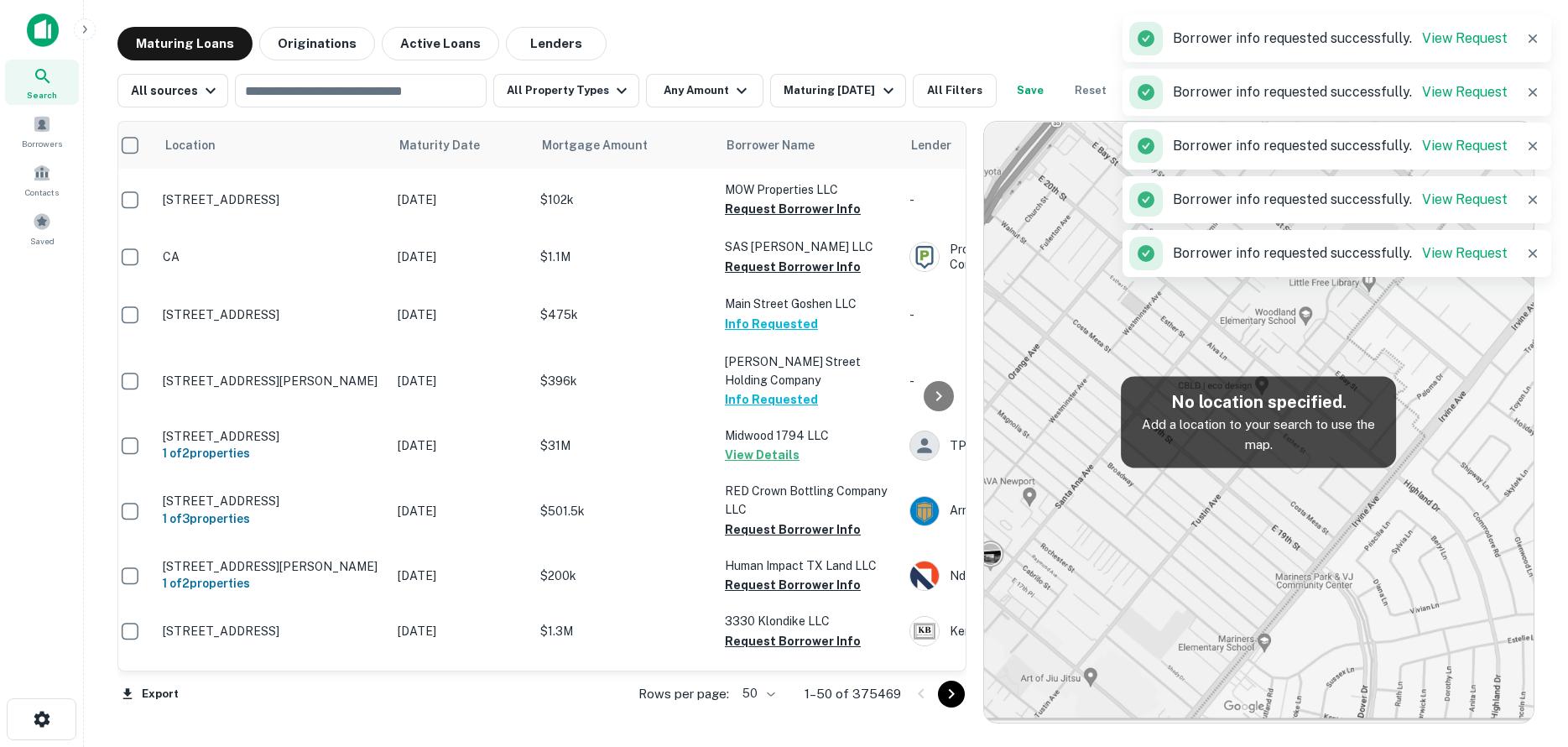
scroll to position [2424, 13]
click at [813, 687] on button "Request Borrower Info" at bounding box center [793, 697] width 136 height 20
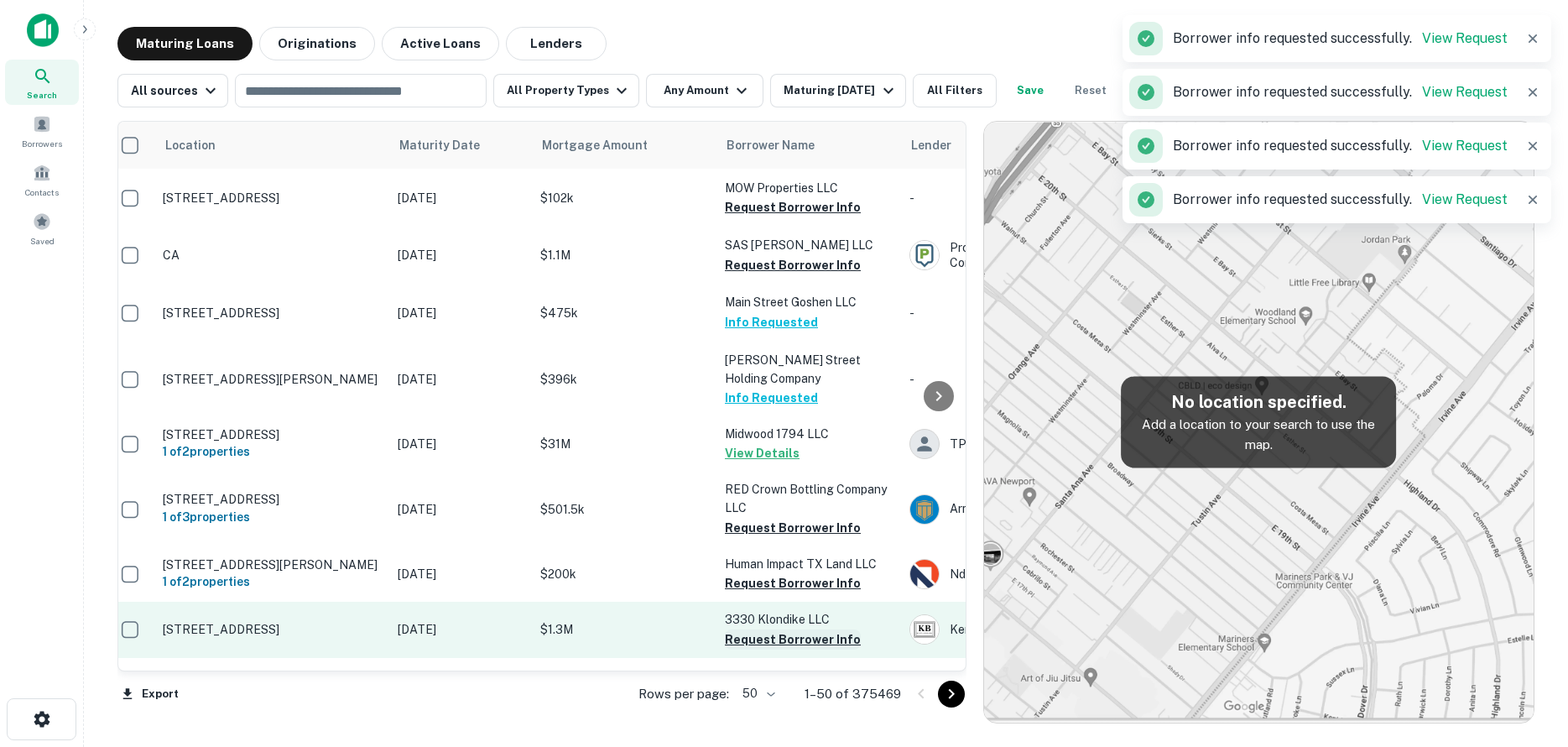
click at [828, 630] on button "Request Borrower Info" at bounding box center [793, 640] width 136 height 20
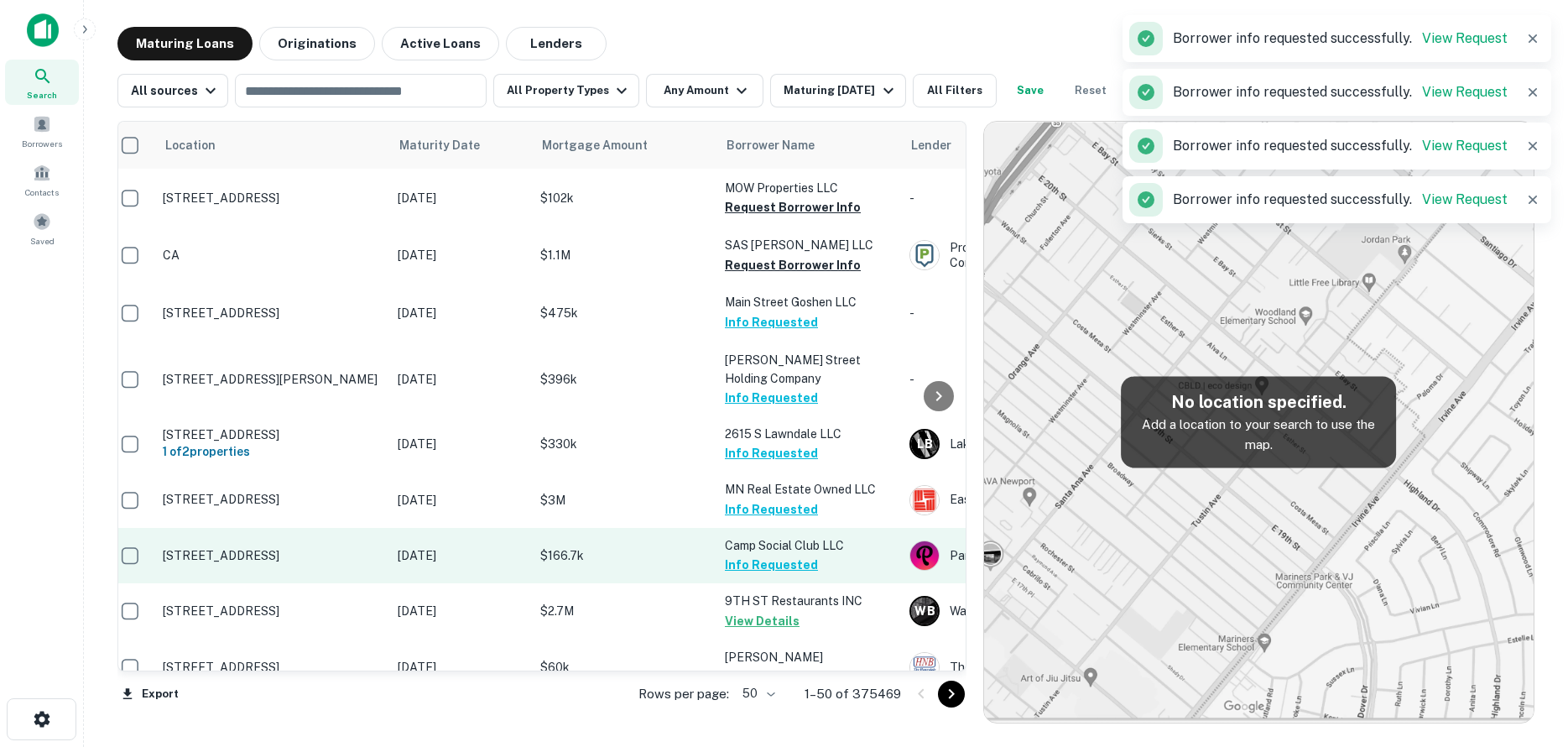
scroll to position [2412, 13]
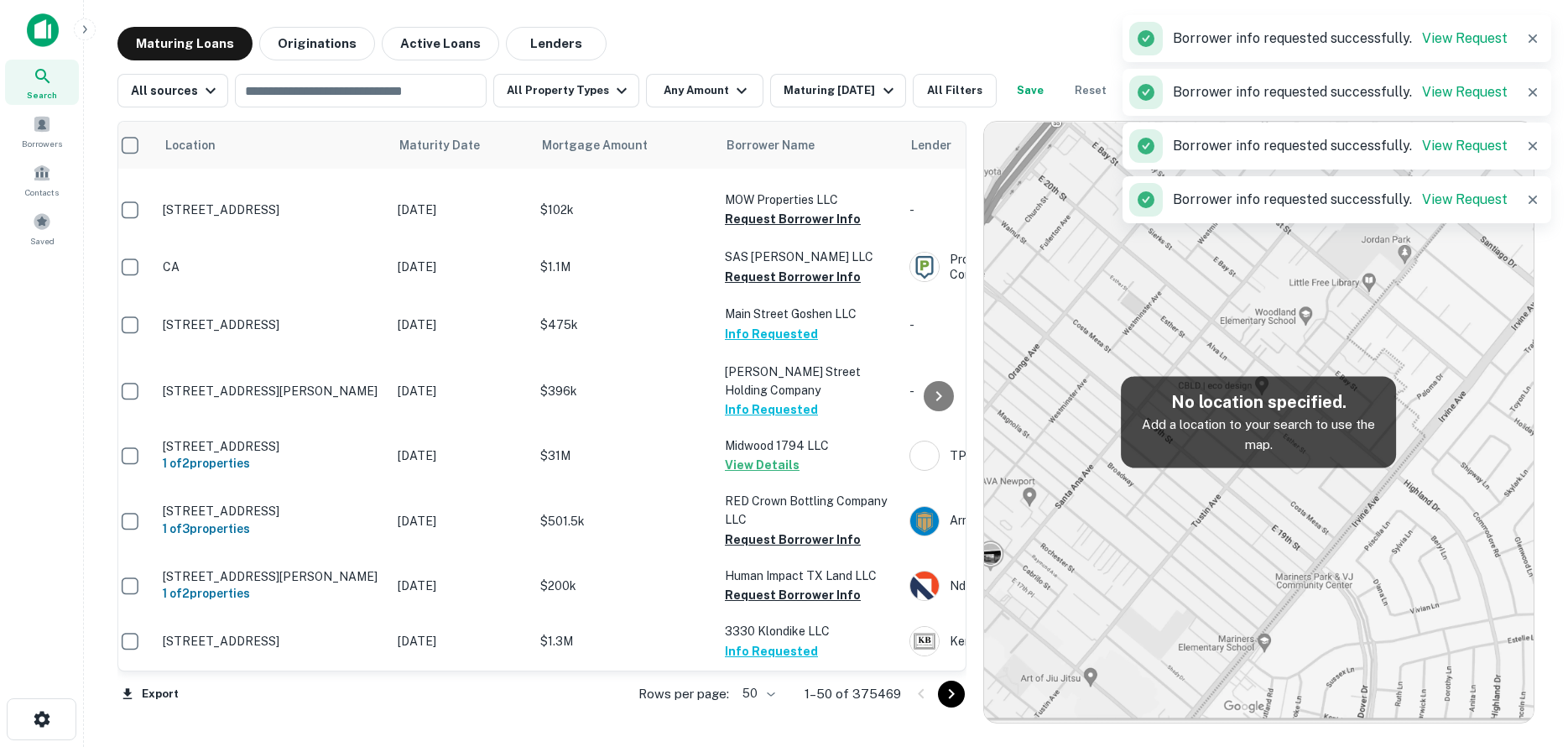
click at [826, 737] on p "2615 S Lawndale LLC" at bounding box center [808, 746] width 168 height 18
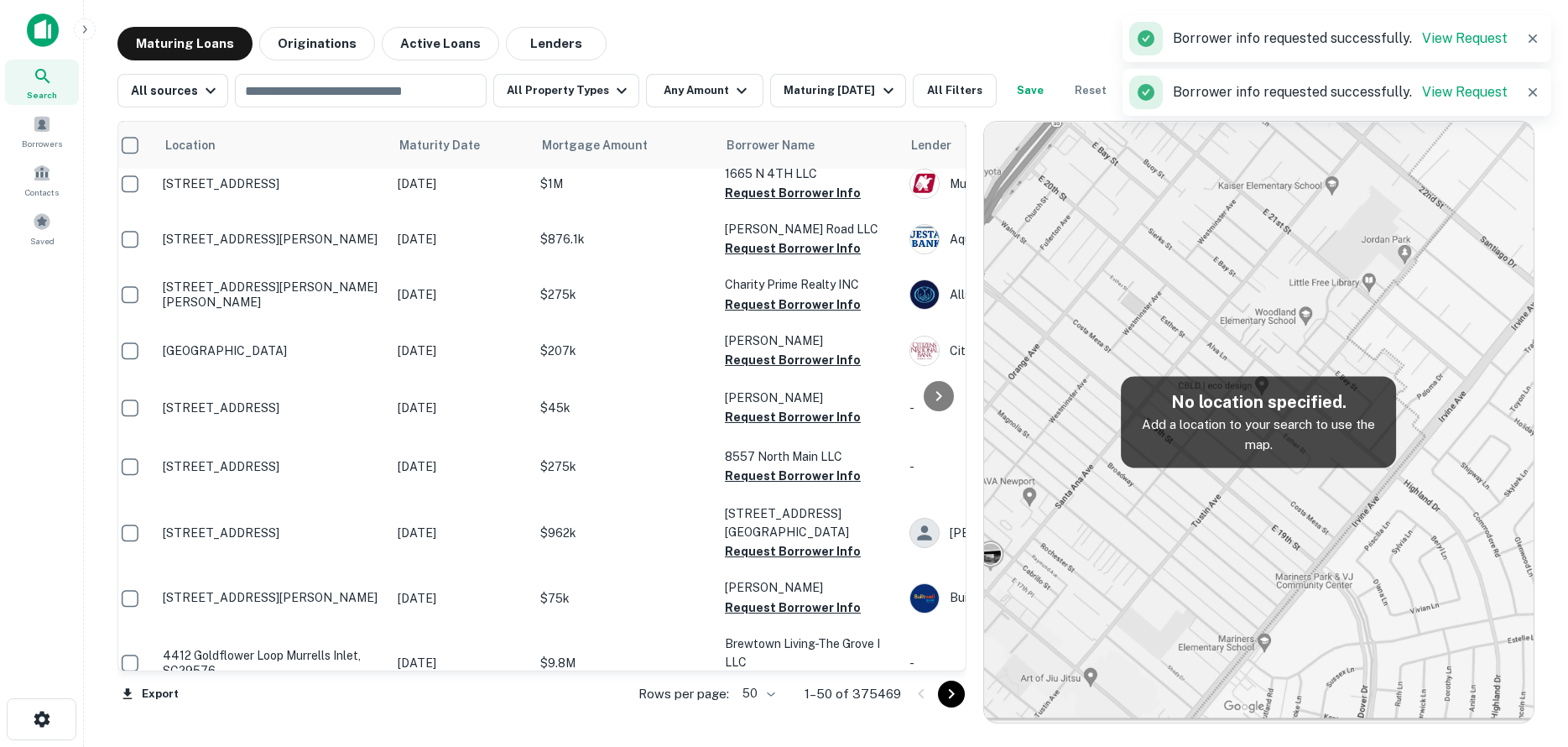
scroll to position [1552, 13]
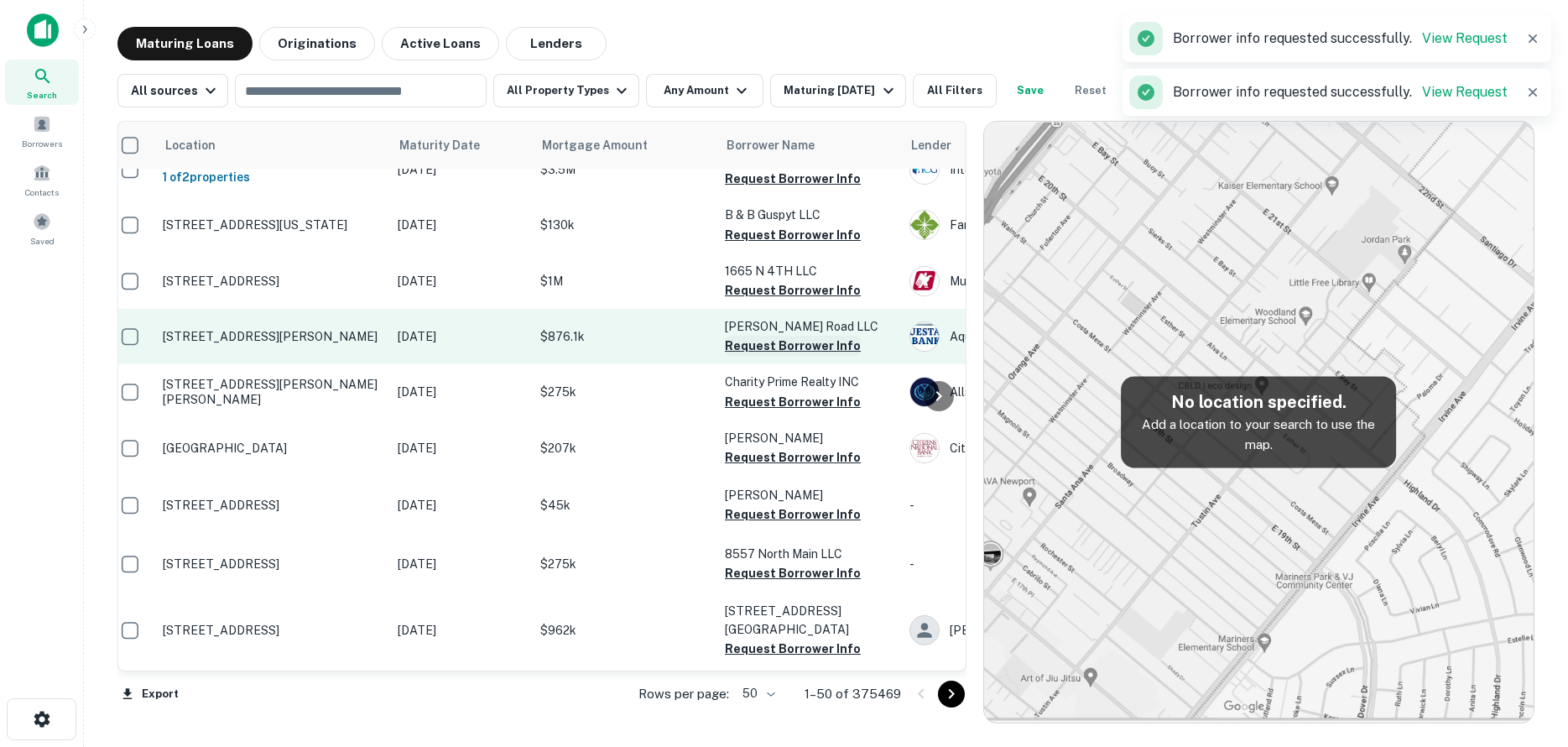
click at [825, 335] on button "Request Borrower Info" at bounding box center [793, 346] width 136 height 20
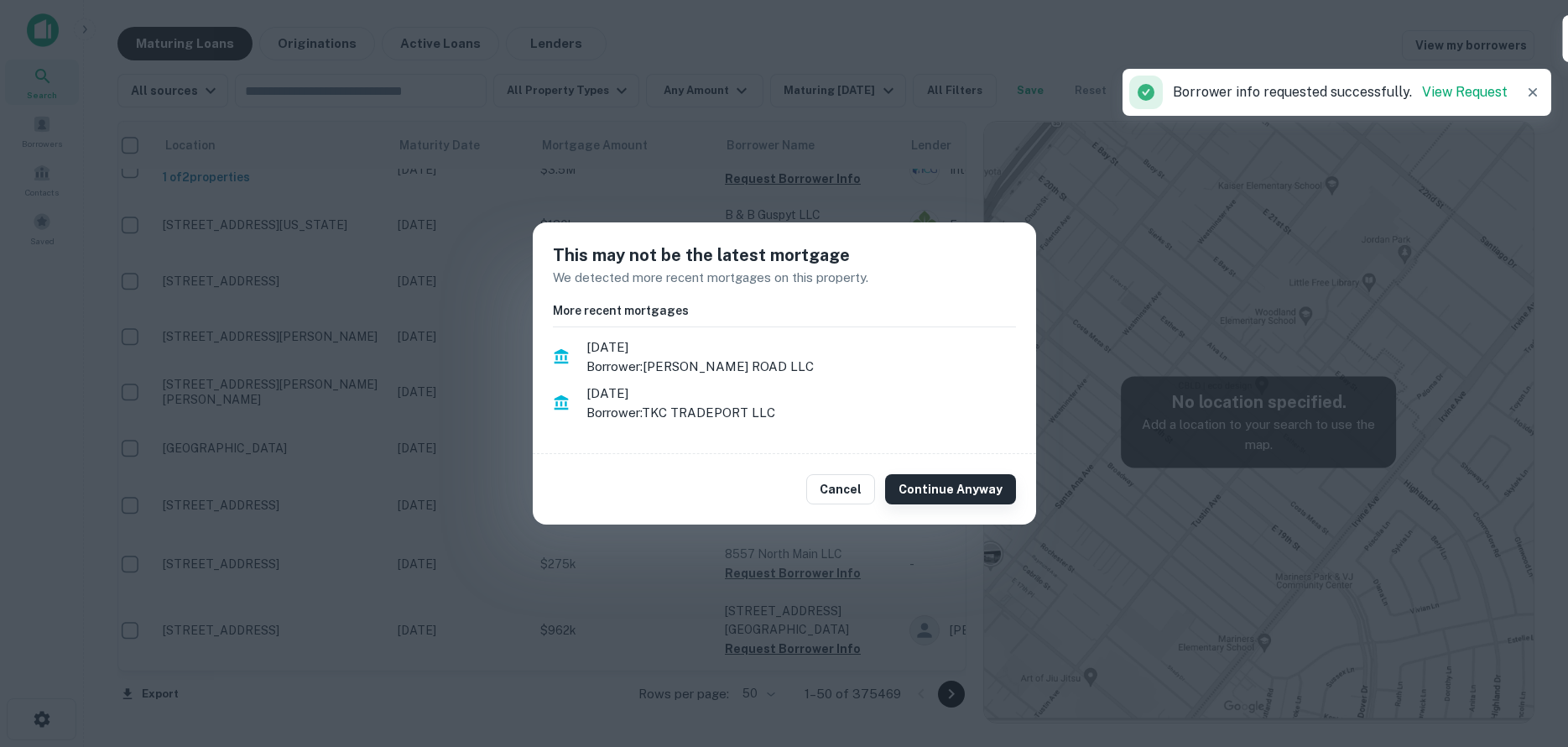
click at [937, 481] on button "Continue Anyway" at bounding box center [950, 489] width 131 height 30
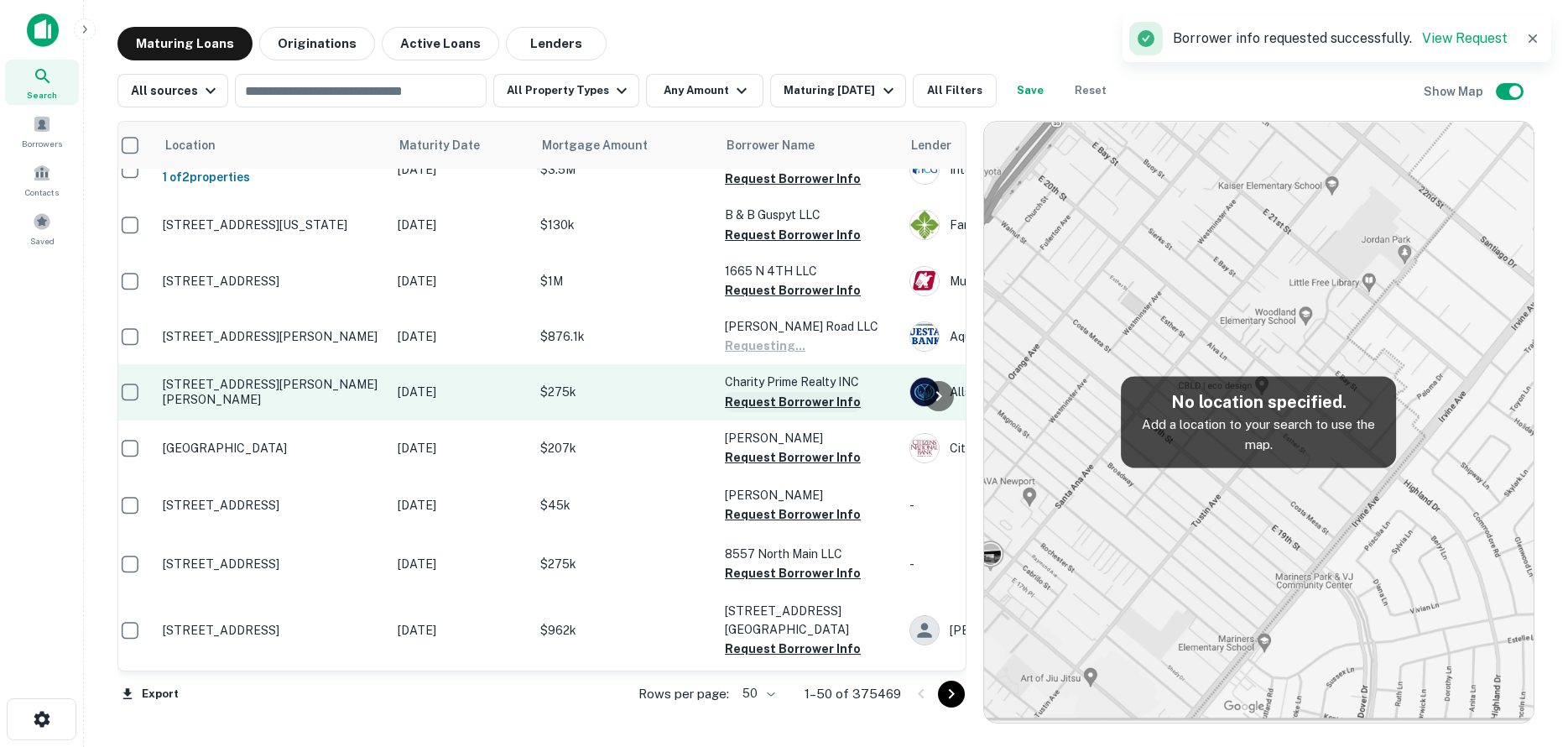
click at [835, 391] on button "Request Borrower Info" at bounding box center [793, 401] width 136 height 20
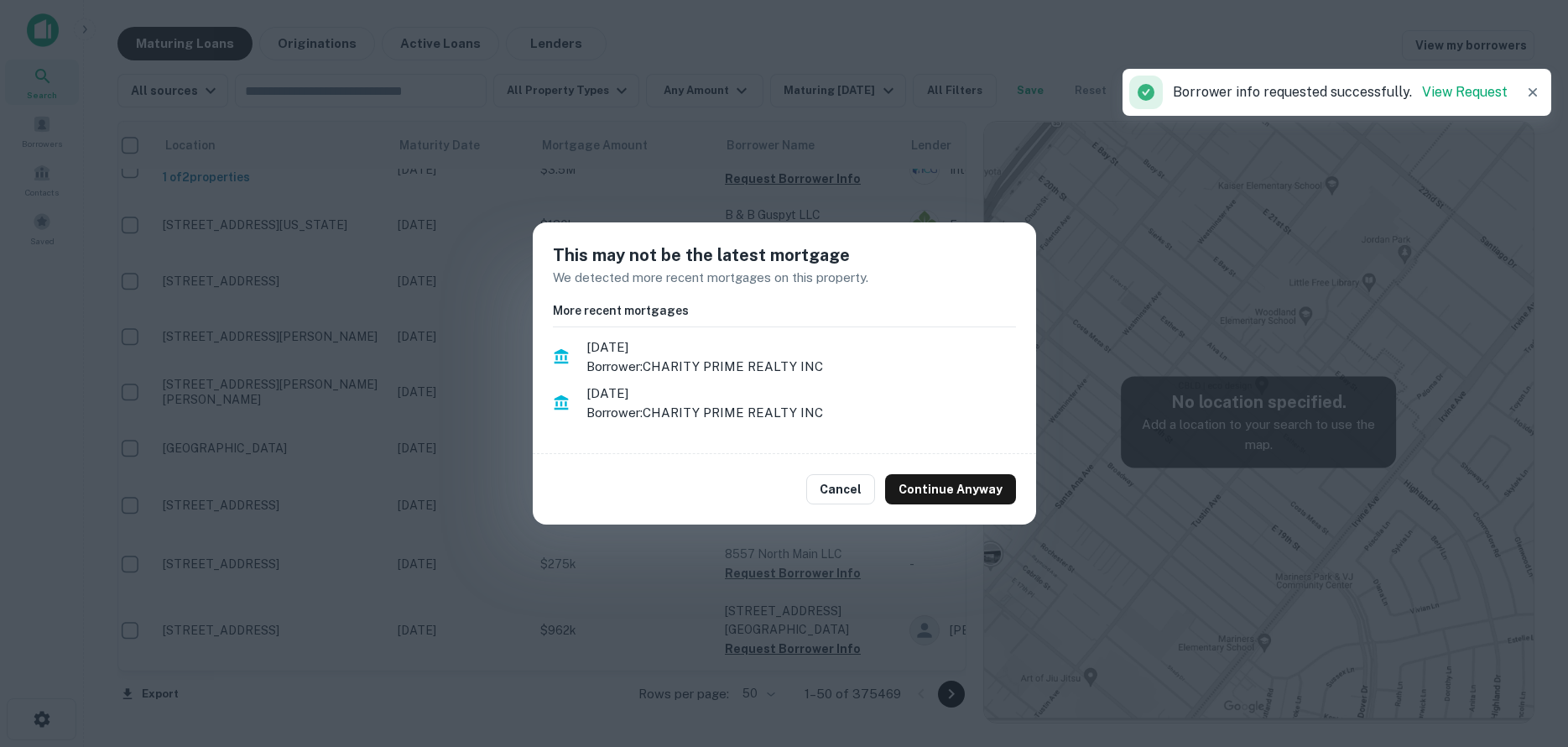
click at [921, 497] on button "Continue Anyway" at bounding box center [950, 489] width 131 height 30
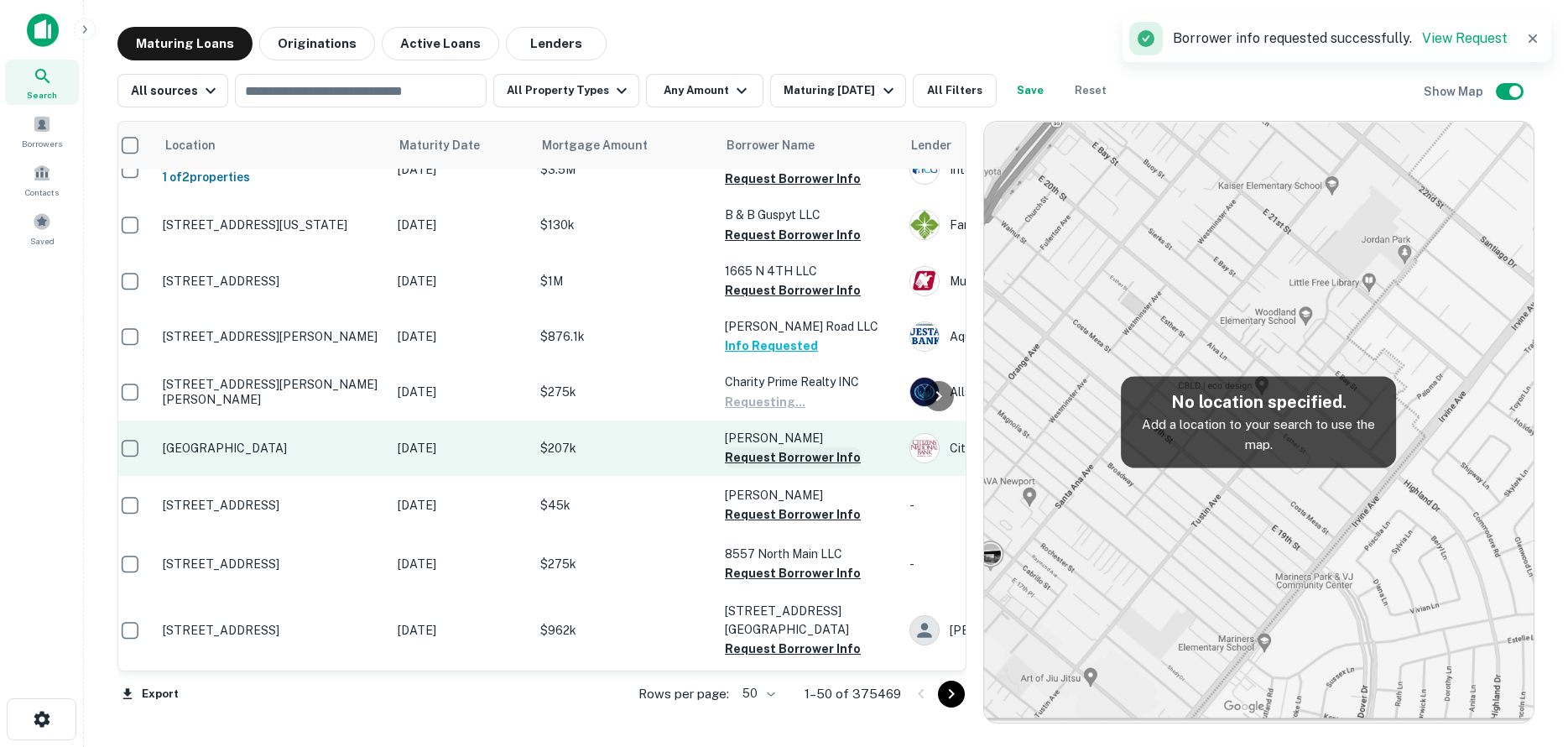
click at [820, 447] on button "Request Borrower Info" at bounding box center [793, 457] width 136 height 20
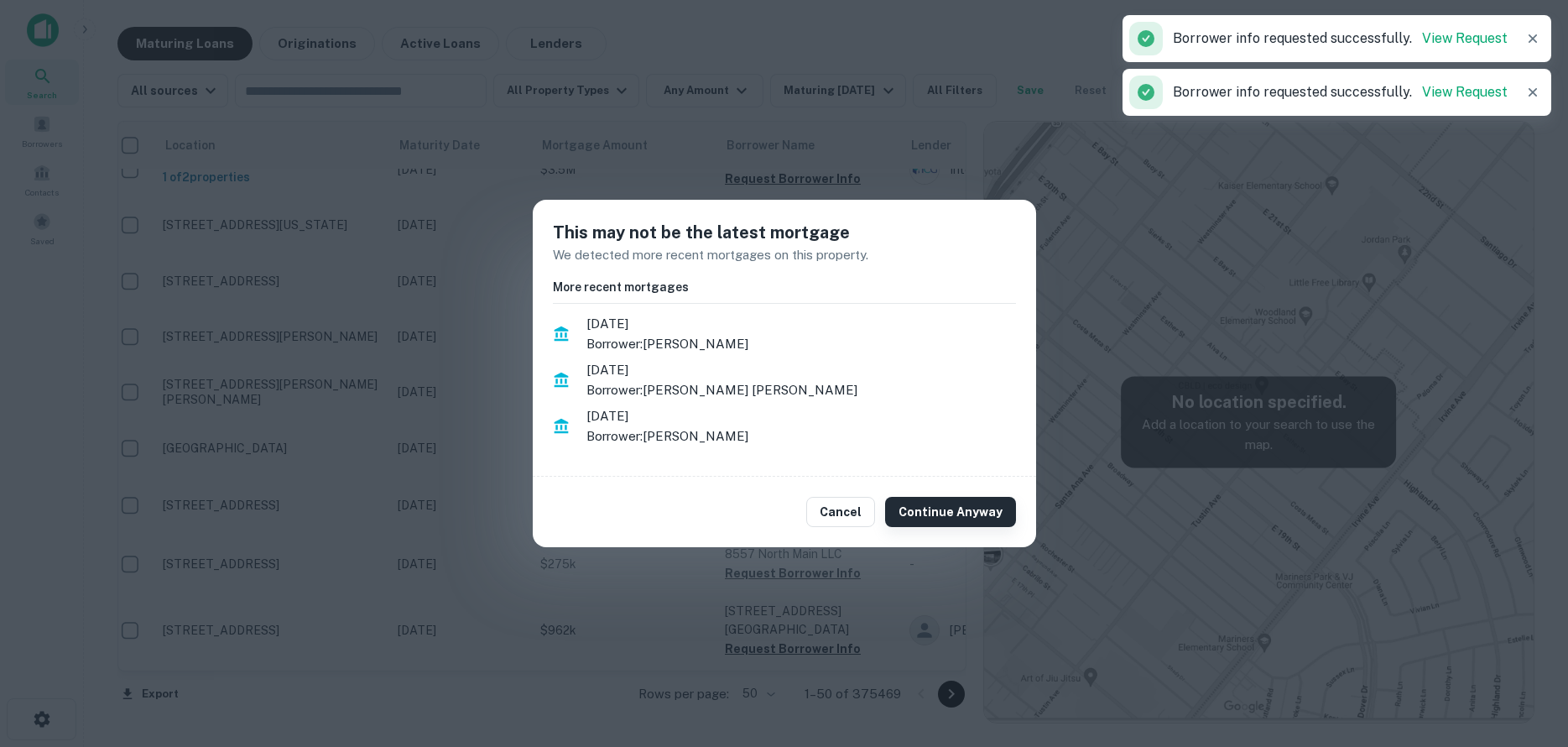
click at [945, 511] on button "Continue Anyway" at bounding box center [950, 511] width 131 height 30
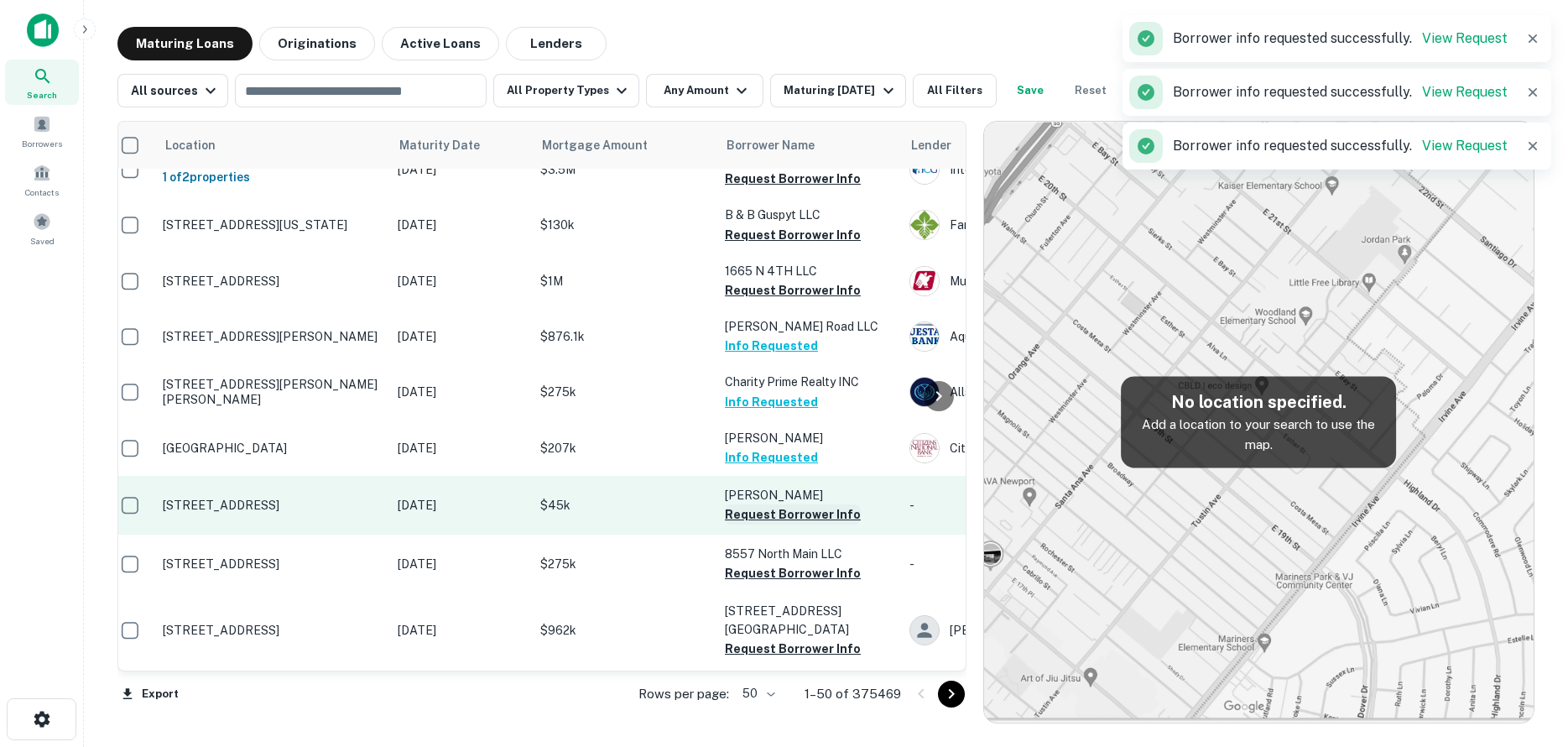
drag, startPoint x: 845, startPoint y: 452, endPoint x: 952, endPoint y: 517, distance: 125.2
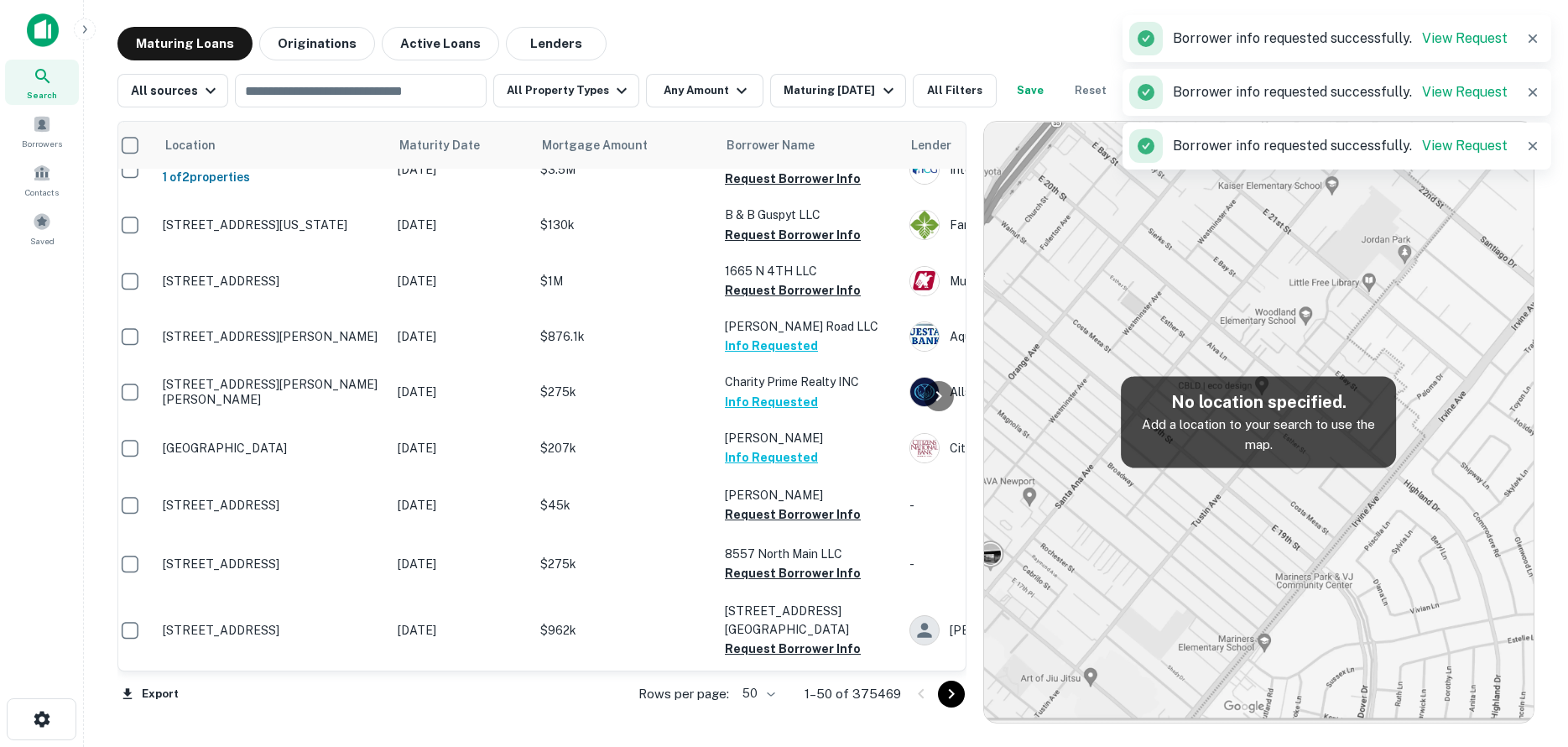
click at [845, 504] on button "Request Borrower Info" at bounding box center [793, 514] width 136 height 20
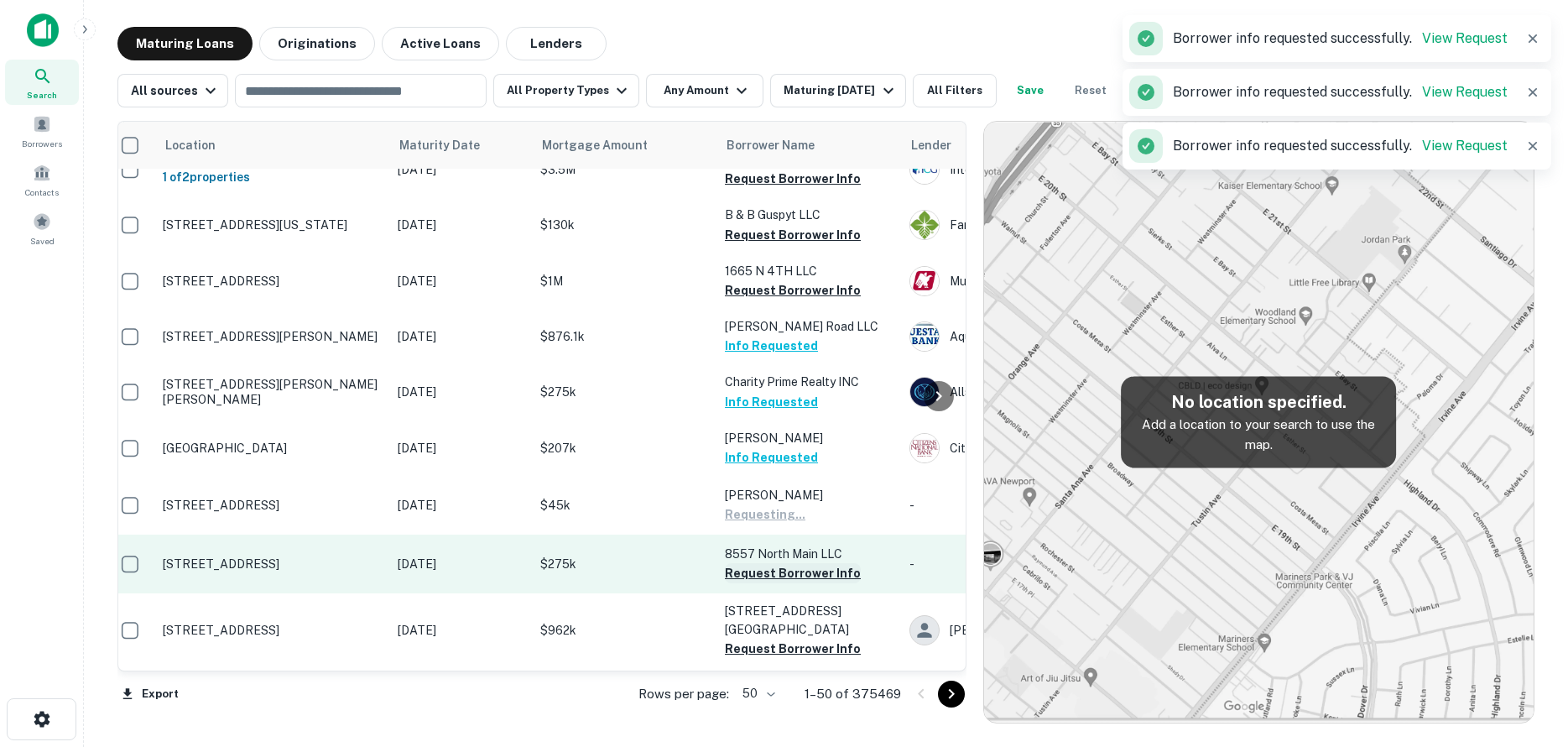
click at [832, 563] on button "Request Borrower Info" at bounding box center [793, 573] width 136 height 20
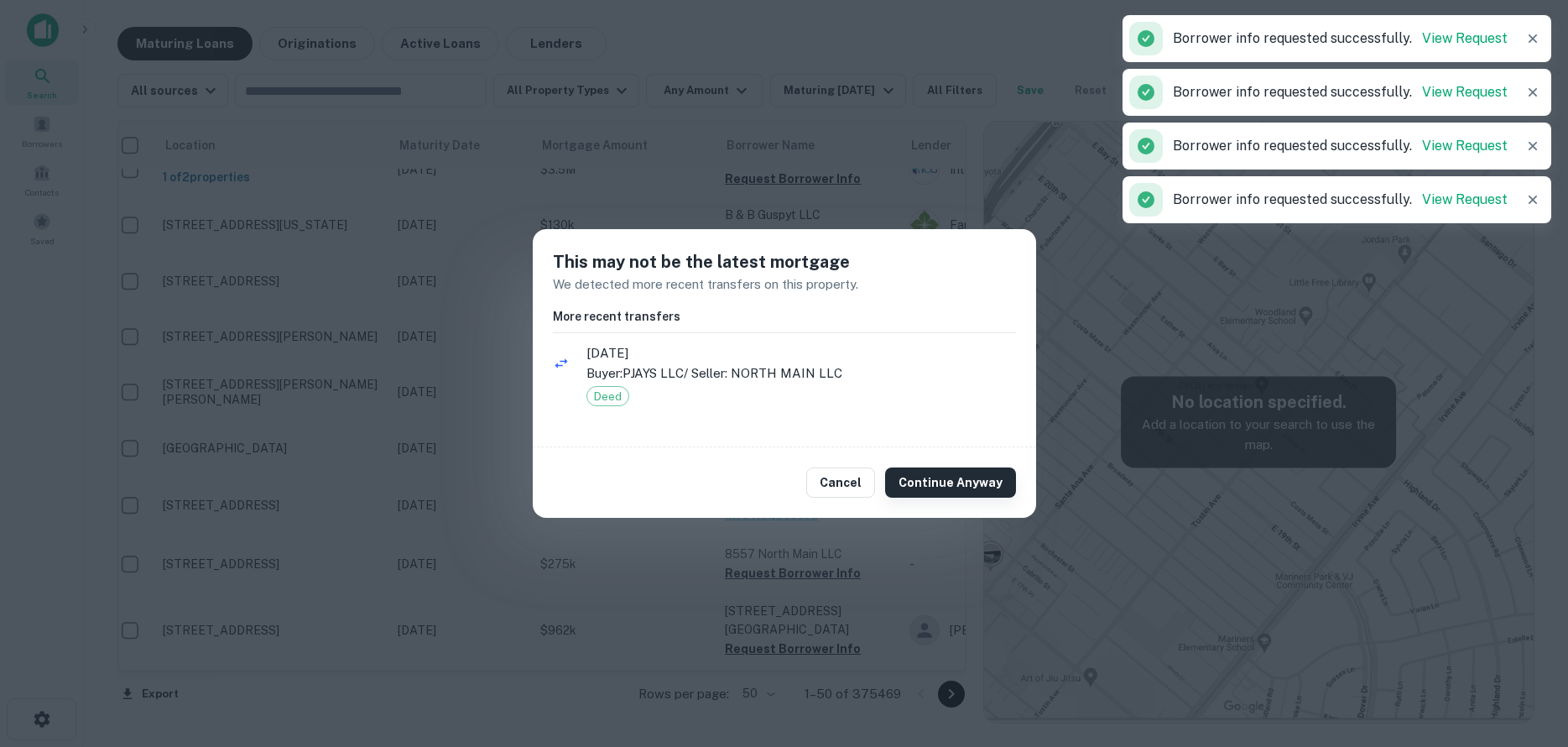
click at [963, 478] on button "Continue Anyway" at bounding box center [950, 482] width 131 height 30
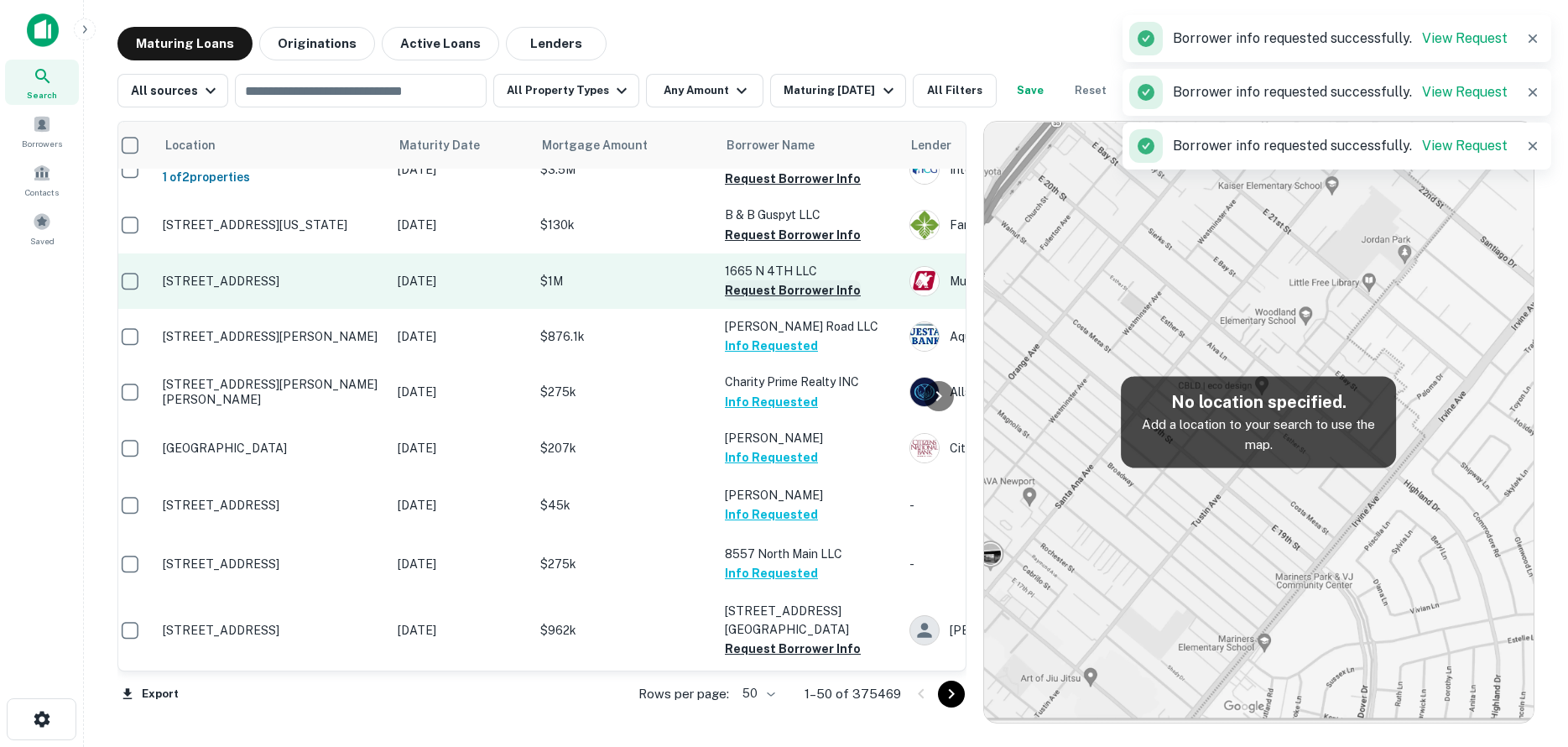
click at [800, 280] on button "Request Borrower Info" at bounding box center [793, 291] width 136 height 20
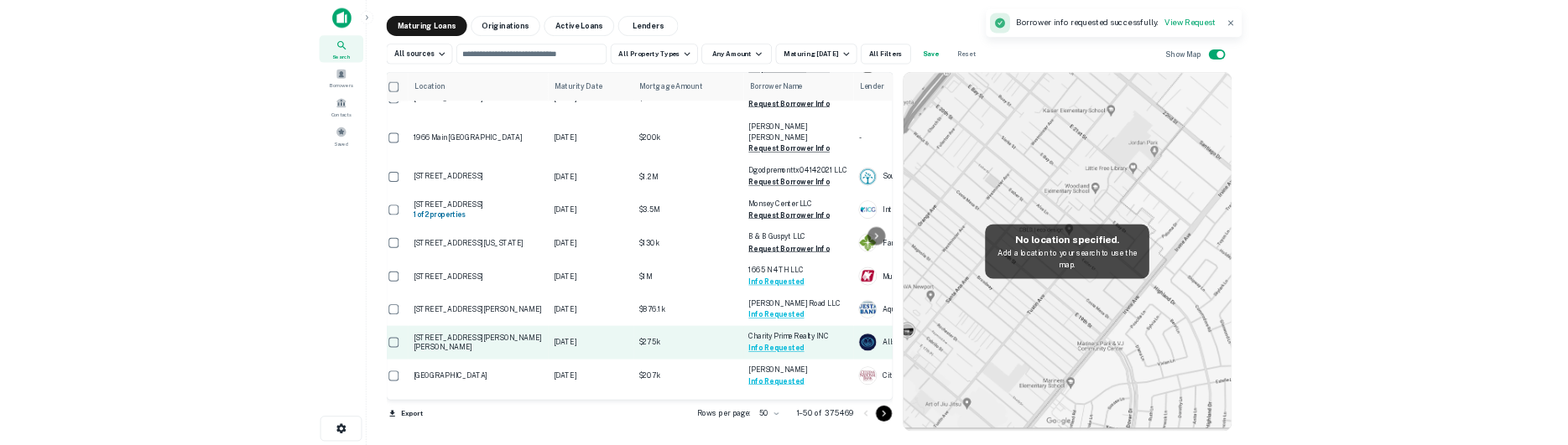
scroll to position [1263, 13]
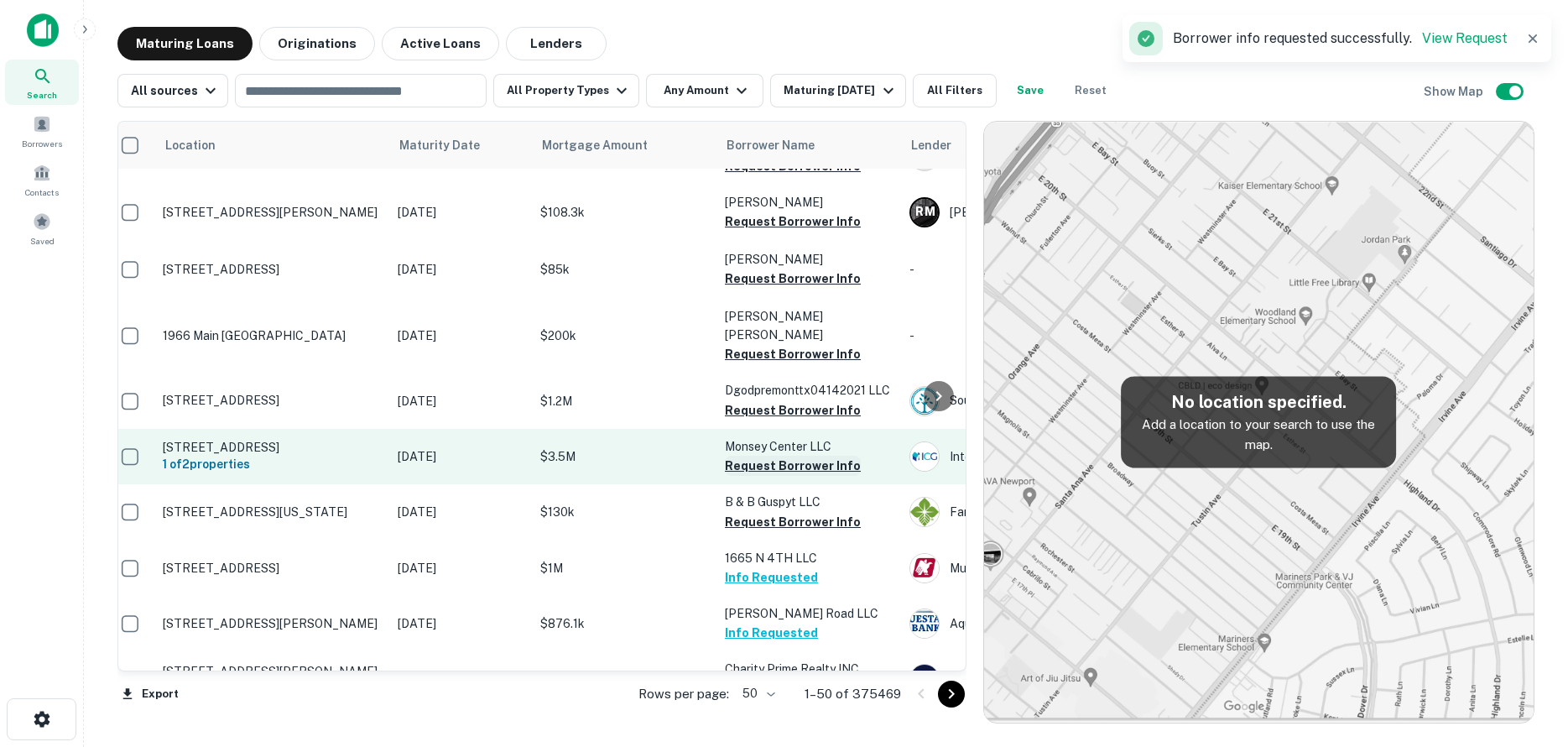
click at [817, 456] on button "Request Borrower Info" at bounding box center [793, 466] width 136 height 20
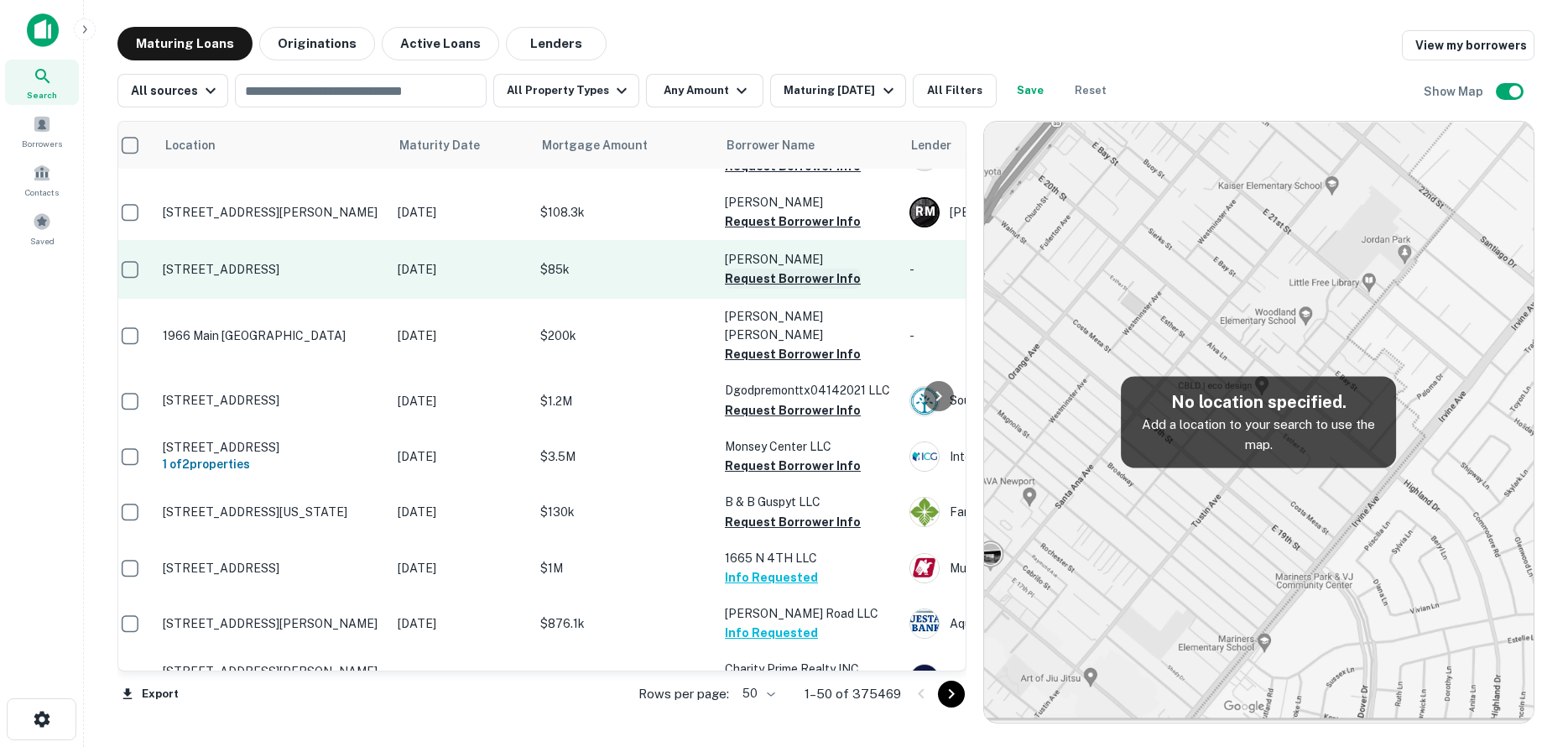
click at [817, 269] on button "Request Borrower Info" at bounding box center [793, 279] width 136 height 20
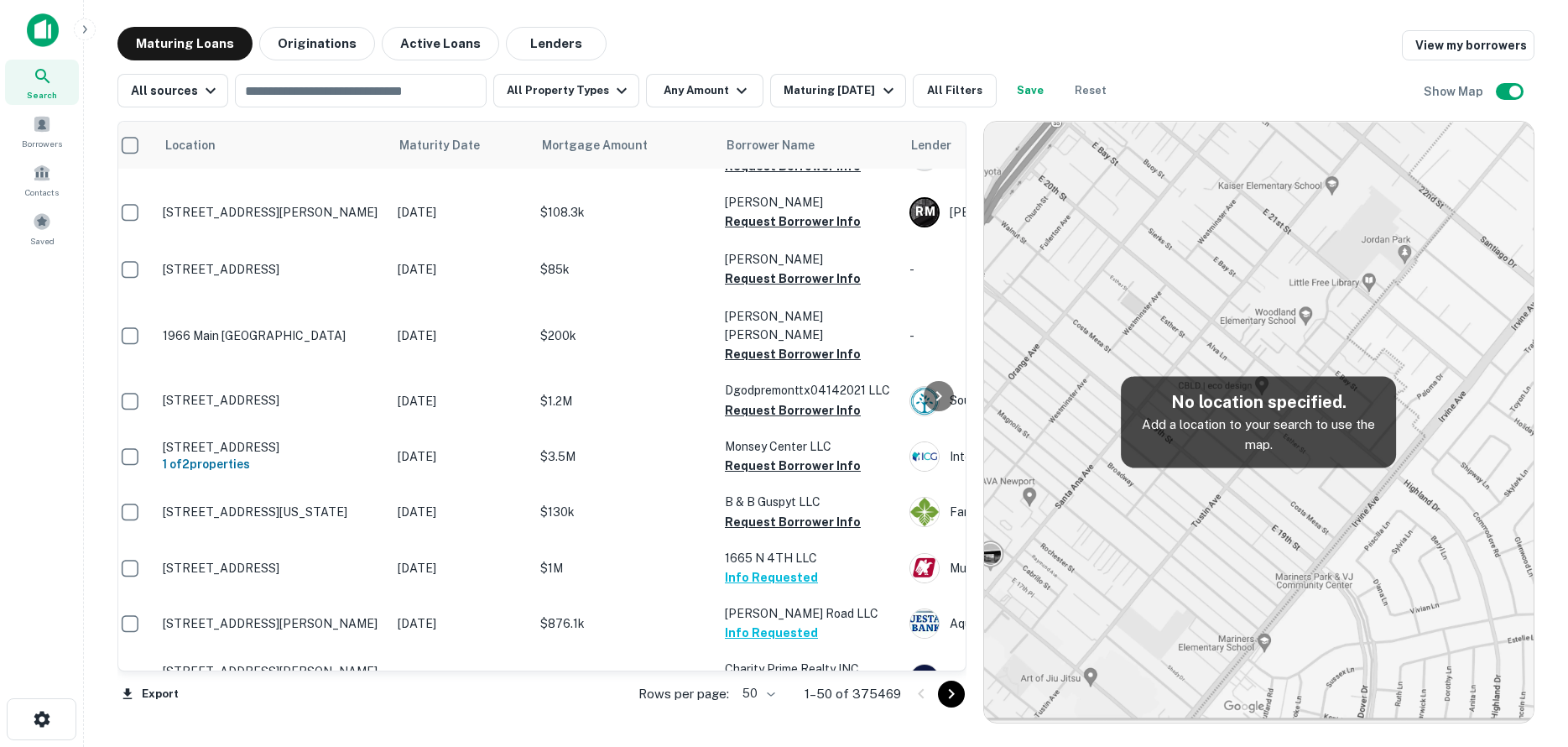
click at [1217, 742] on main "Maturing Loans Originations Active Loans Lenders View my borrowers All sources …" at bounding box center [826, 373] width 1484 height 747
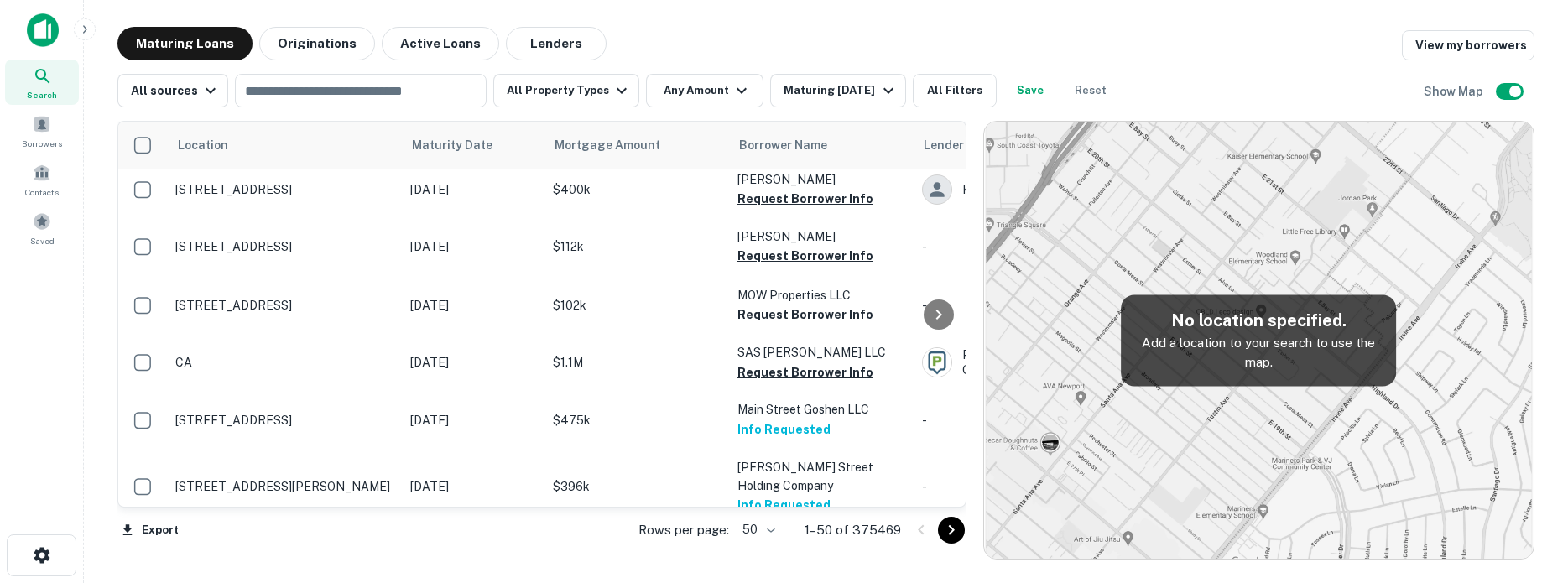
scroll to position [2588, 0]
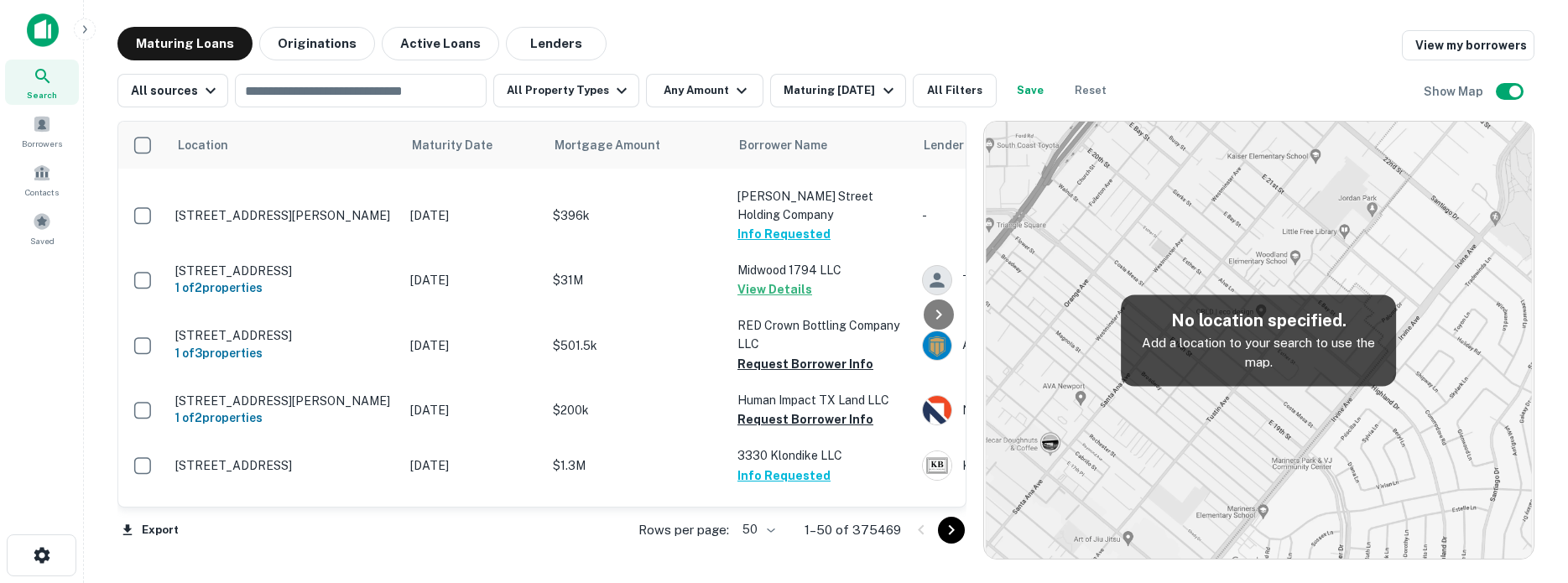
click at [948, 445] on icon "Go to next page" at bounding box center [951, 531] width 20 height 20
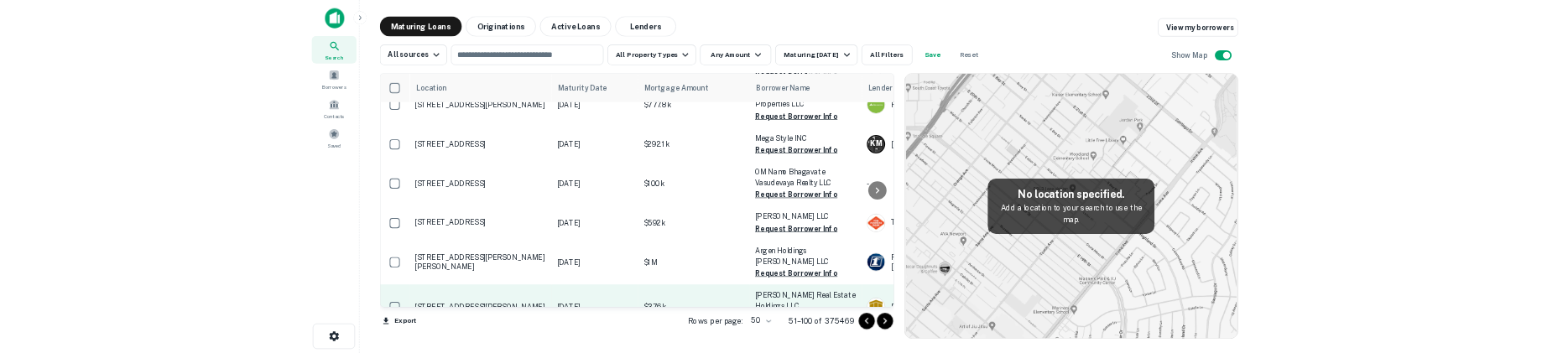
scroll to position [2602, 0]
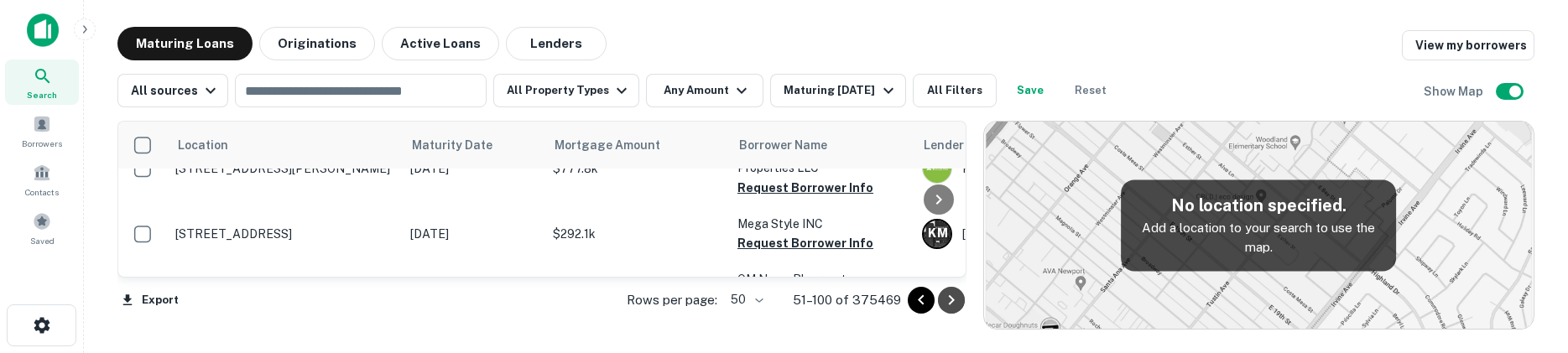
click at [952, 303] on icon "Go to next page" at bounding box center [950, 300] width 5 height 10
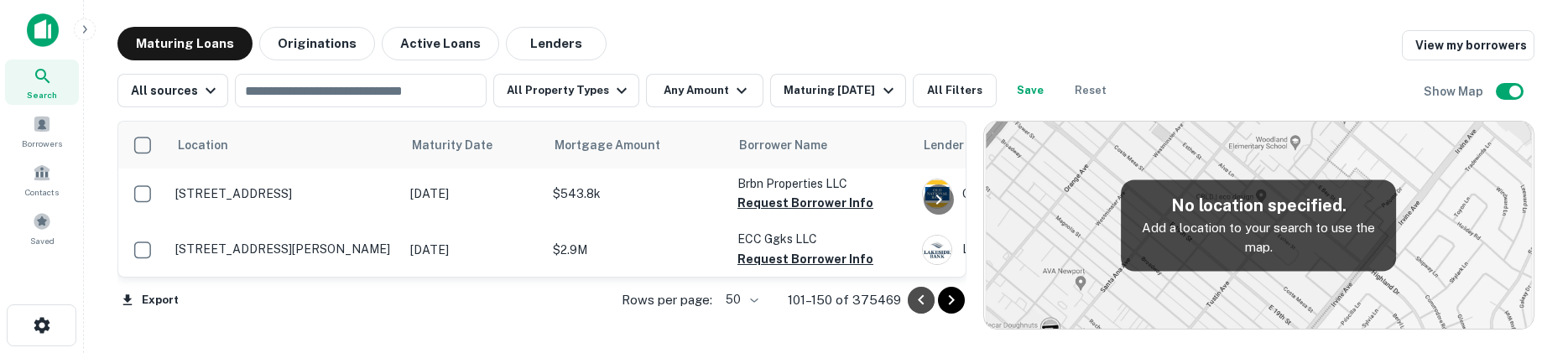
click at [927, 302] on icon "Go to previous page" at bounding box center [921, 301] width 20 height 20
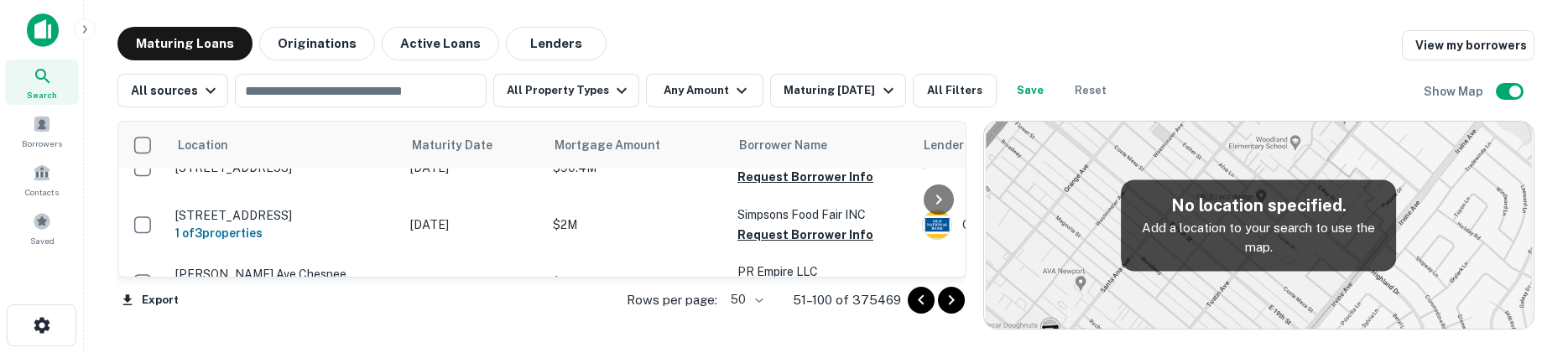
click at [947, 299] on icon "Go to next page" at bounding box center [951, 301] width 20 height 20
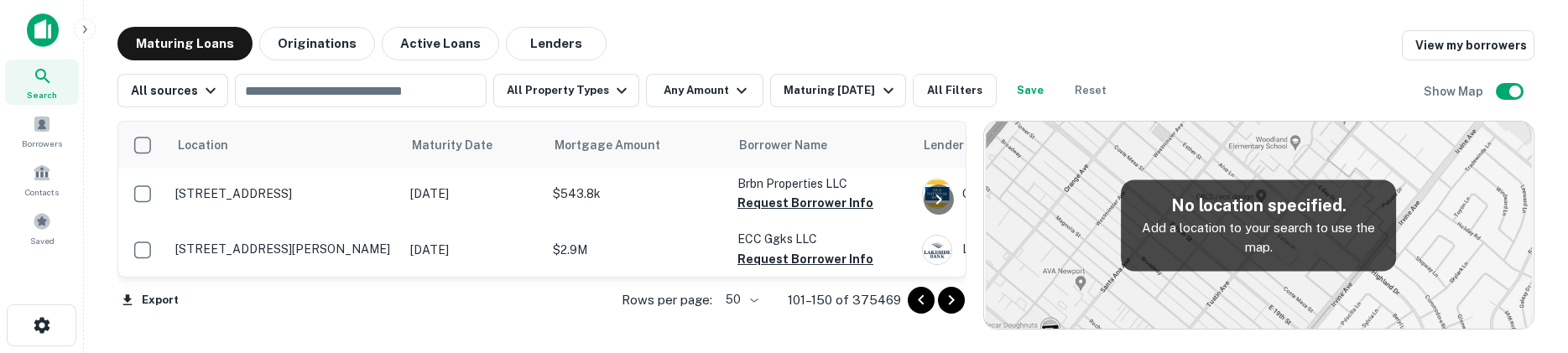
click at [950, 297] on icon "Go to next page" at bounding box center [950, 300] width 5 height 10
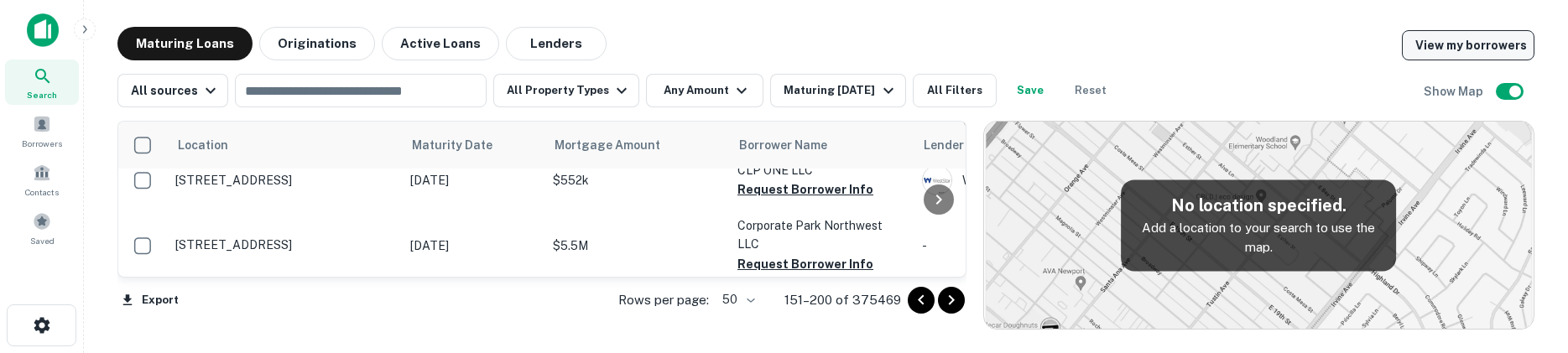
click at [1517, 48] on link "View my borrowers" at bounding box center [1468, 45] width 133 height 30
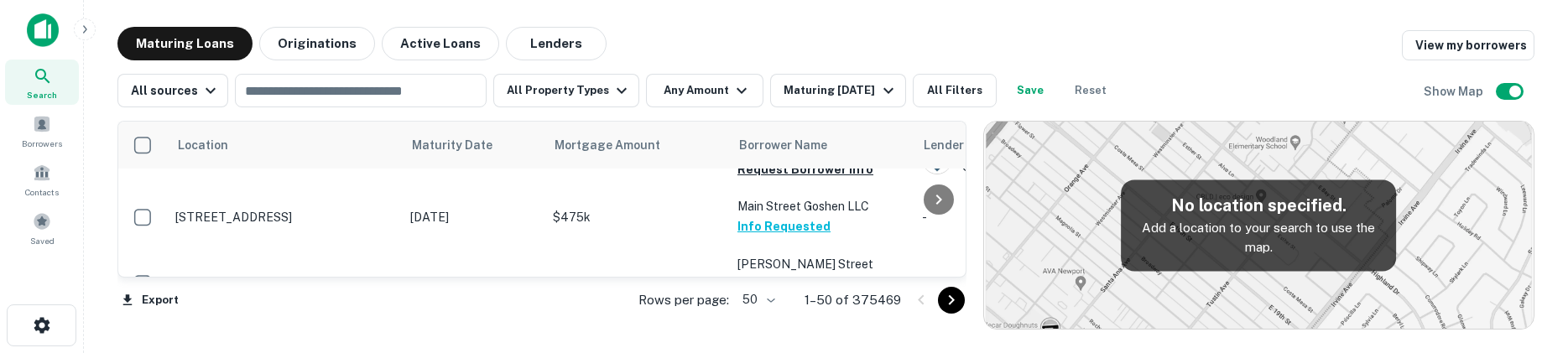
scroll to position [2771, 0]
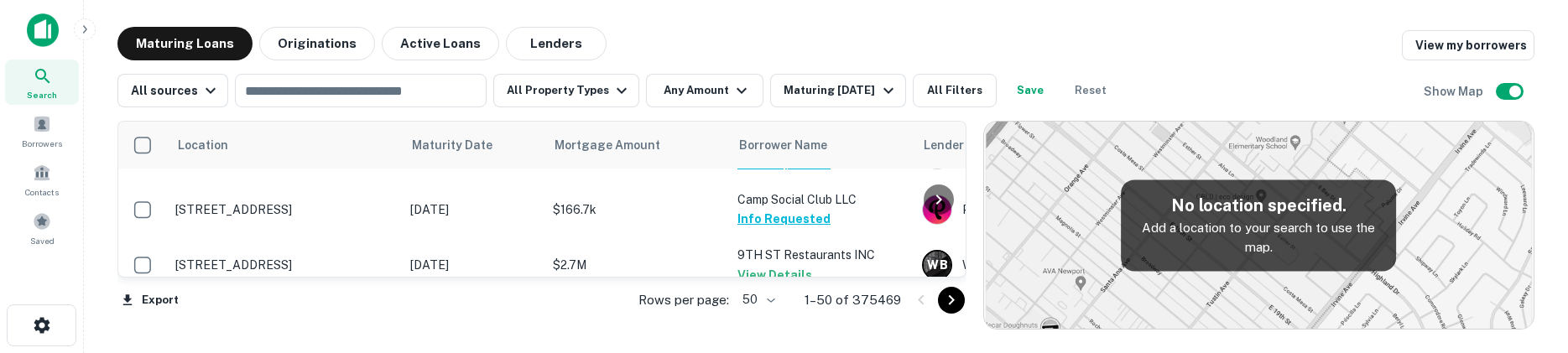
click at [947, 296] on icon "Go to next page" at bounding box center [951, 301] width 20 height 20
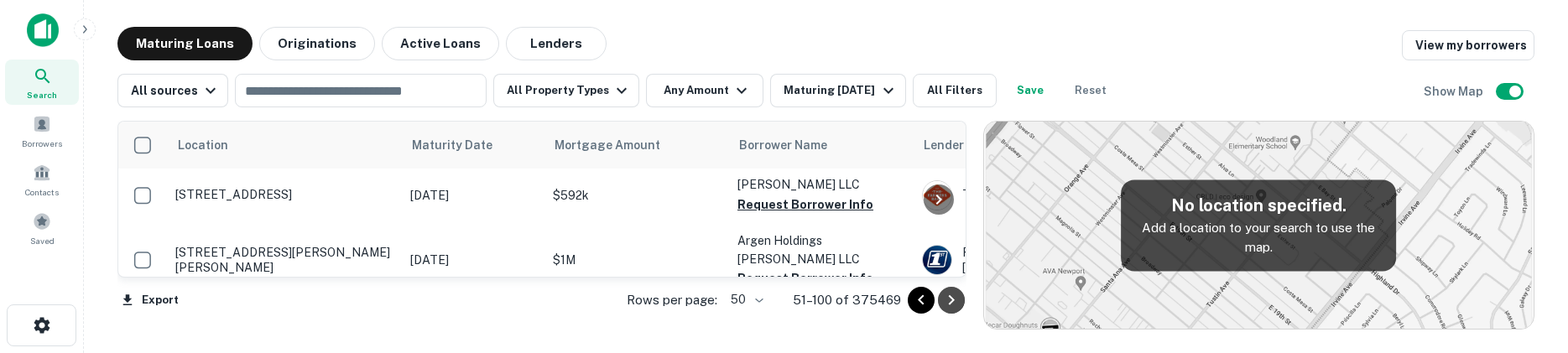
click at [957, 310] on icon "Go to next page" at bounding box center [951, 301] width 20 height 20
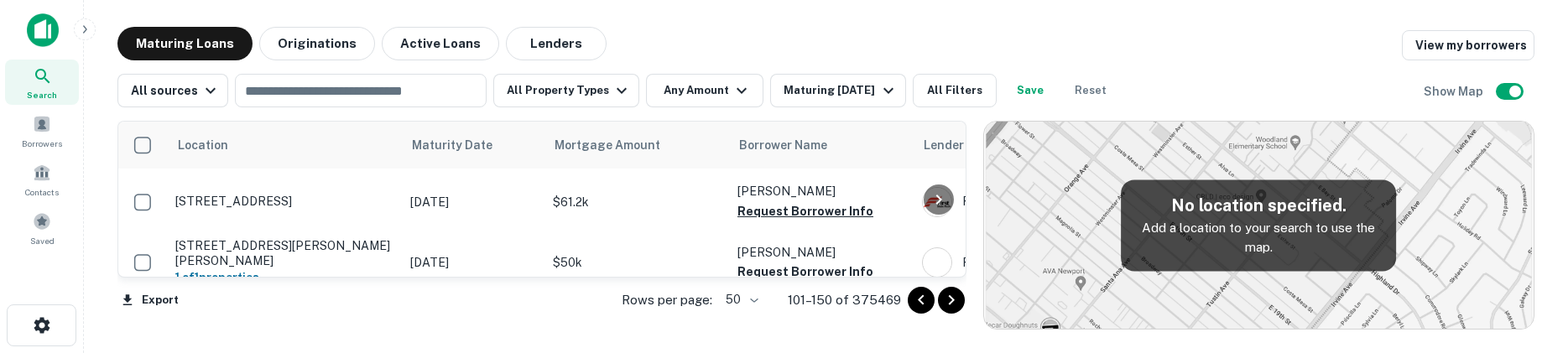
scroll to position [2739, 0]
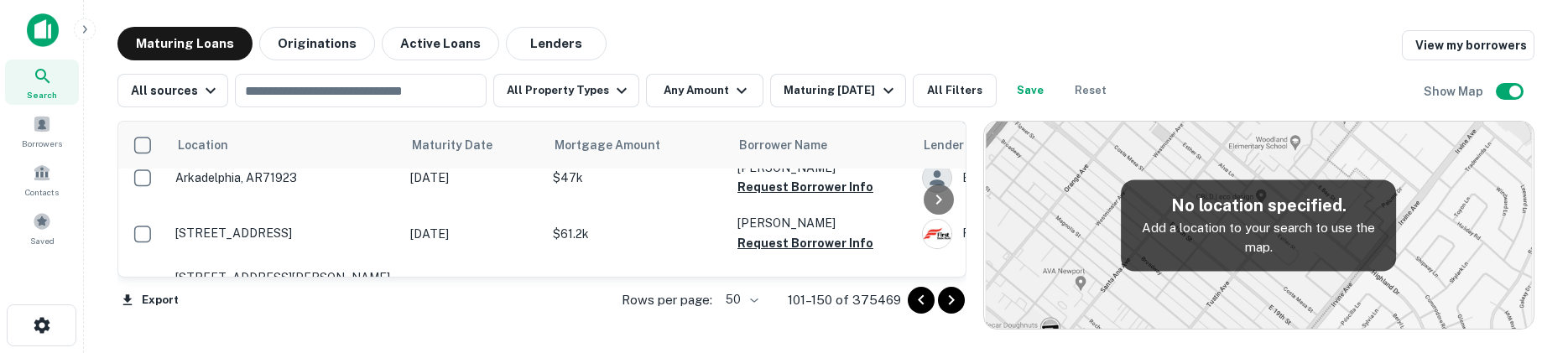
click at [1001, 313] on img at bounding box center [1259, 226] width 550 height 207
click at [945, 303] on icon "Go to next page" at bounding box center [951, 301] width 20 height 20
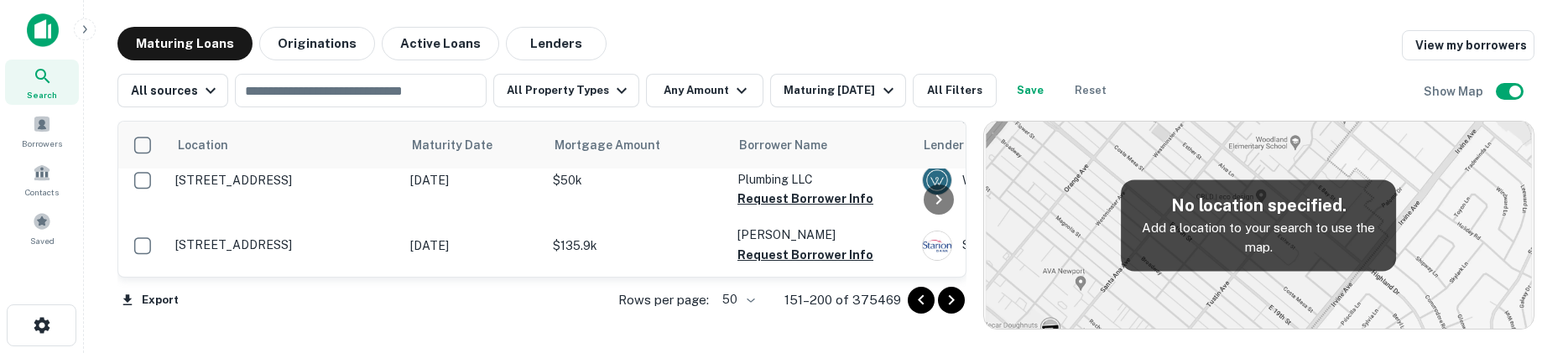
click at [959, 304] on icon "Go to next page" at bounding box center [951, 301] width 20 height 20
